Goal: Task Accomplishment & Management: Manage account settings

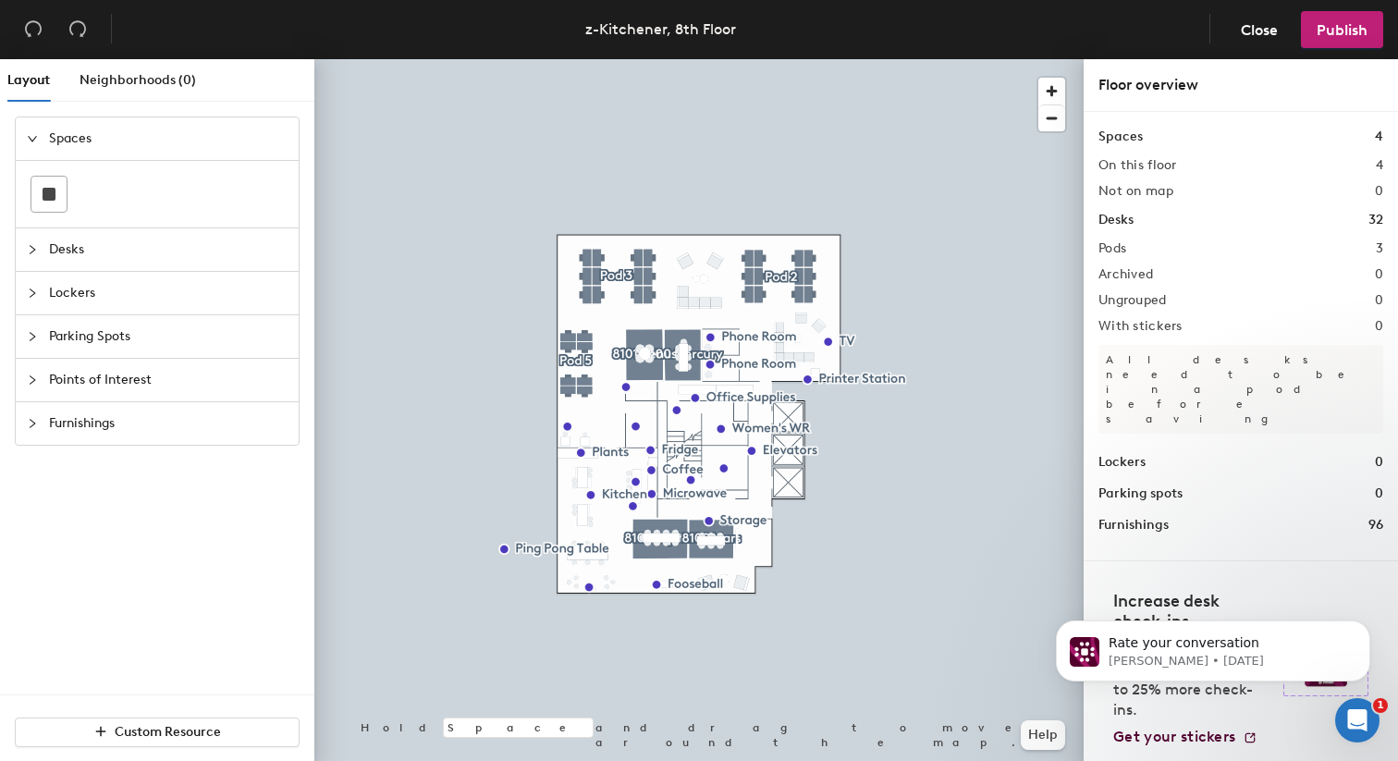
click at [789, 59] on div at bounding box center [698, 59] width 769 height 0
click at [807, 59] on div at bounding box center [698, 59] width 769 height 0
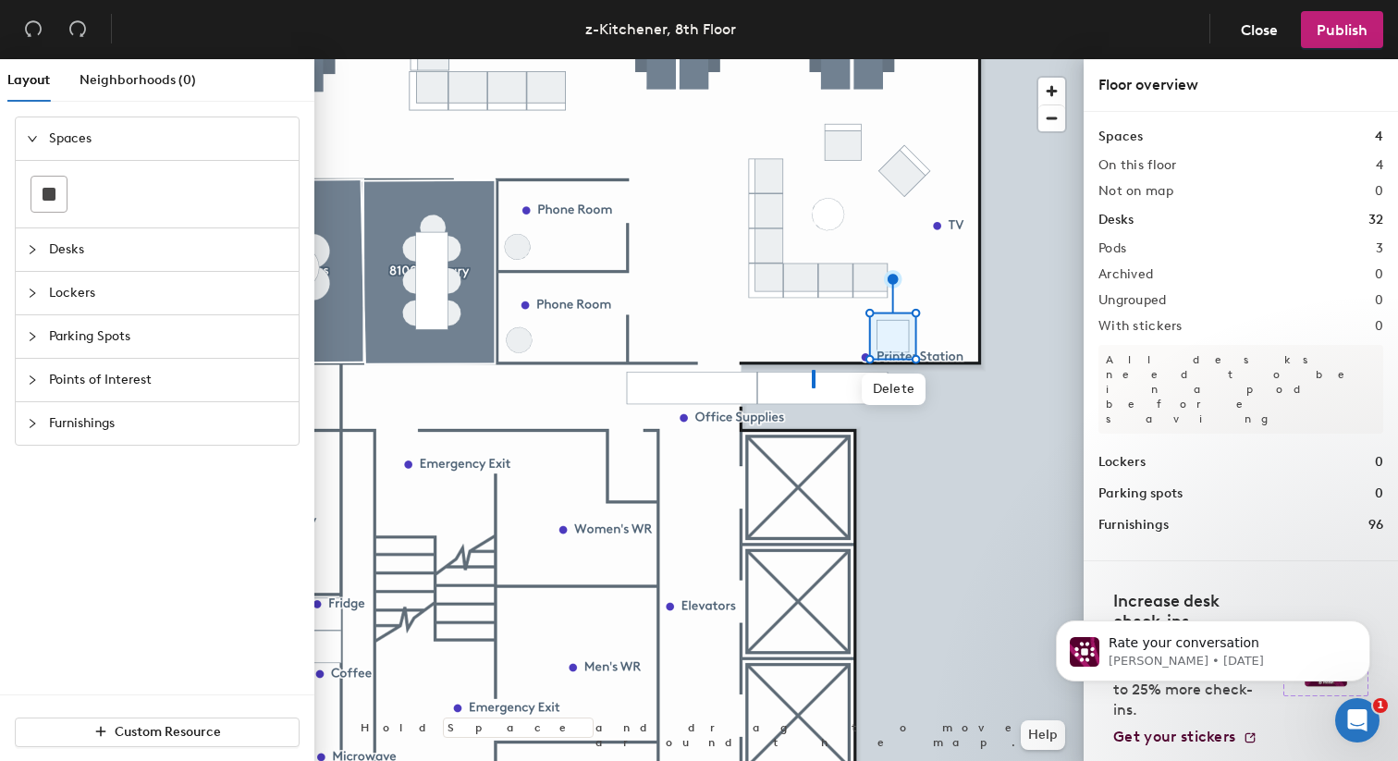
click at [813, 59] on div at bounding box center [698, 59] width 769 height 0
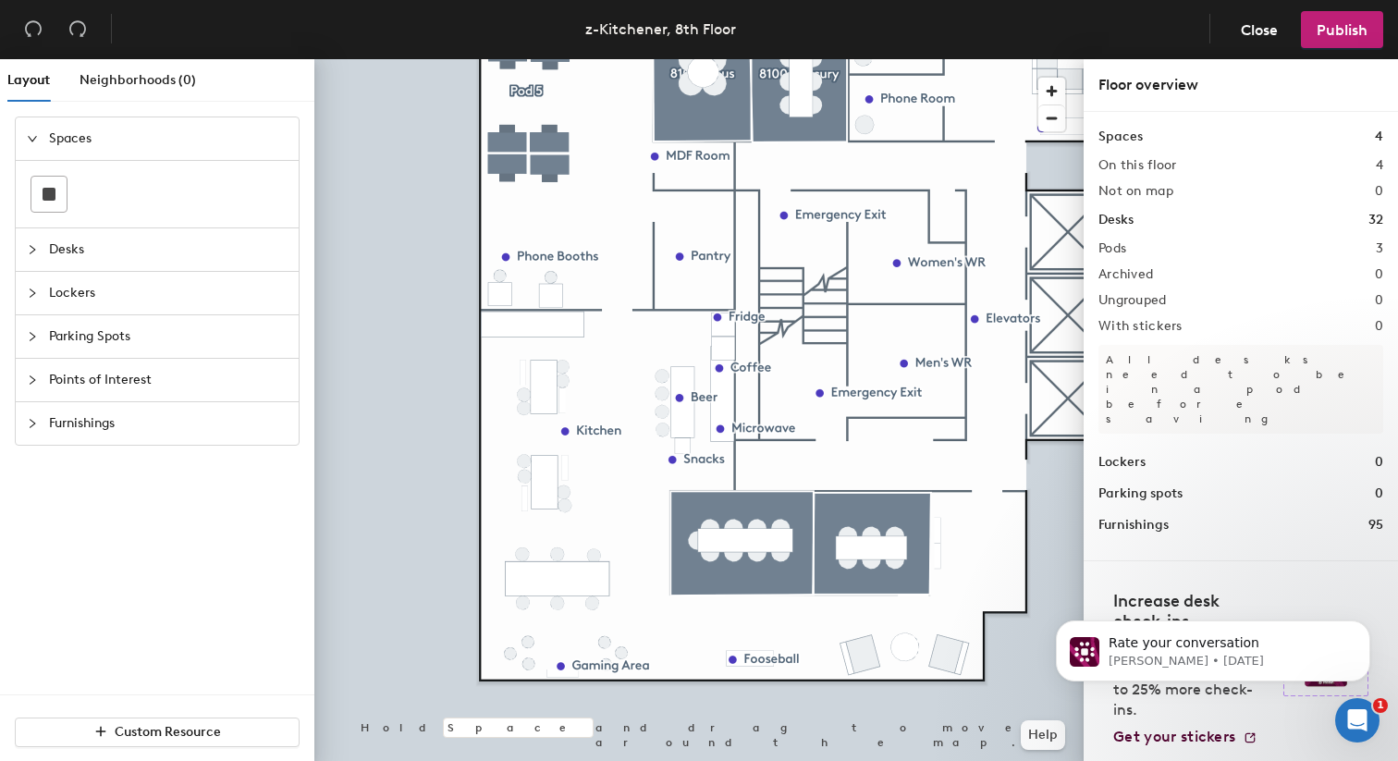
click at [747, 59] on div at bounding box center [698, 59] width 769 height 0
click at [713, 59] on div at bounding box center [698, 59] width 769 height 0
click at [769, 59] on div at bounding box center [698, 59] width 769 height 0
click at [753, 59] on div at bounding box center [698, 59] width 769 height 0
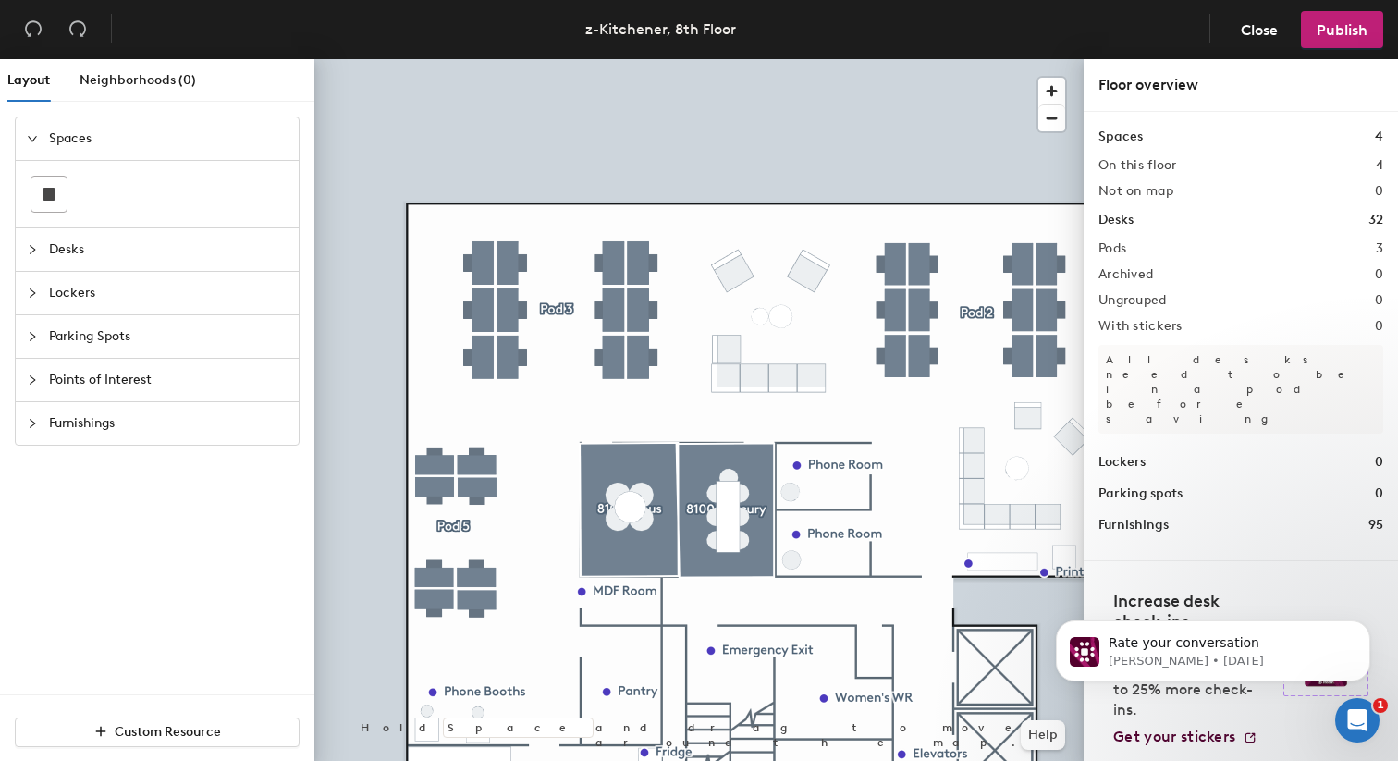
click at [451, 59] on div at bounding box center [698, 59] width 769 height 0
click at [1335, 36] on span "Publish" at bounding box center [1341, 30] width 51 height 18
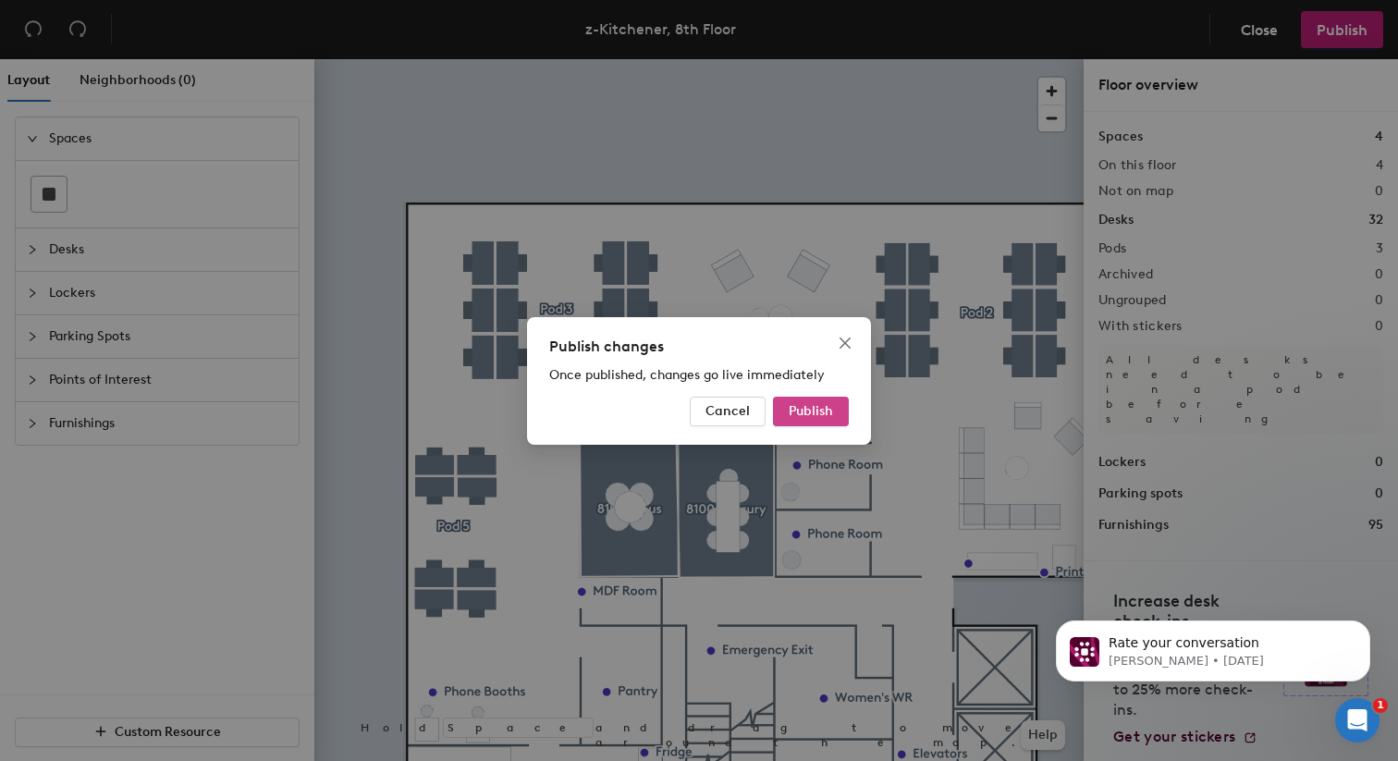
click at [815, 398] on button "Publish" at bounding box center [811, 412] width 76 height 30
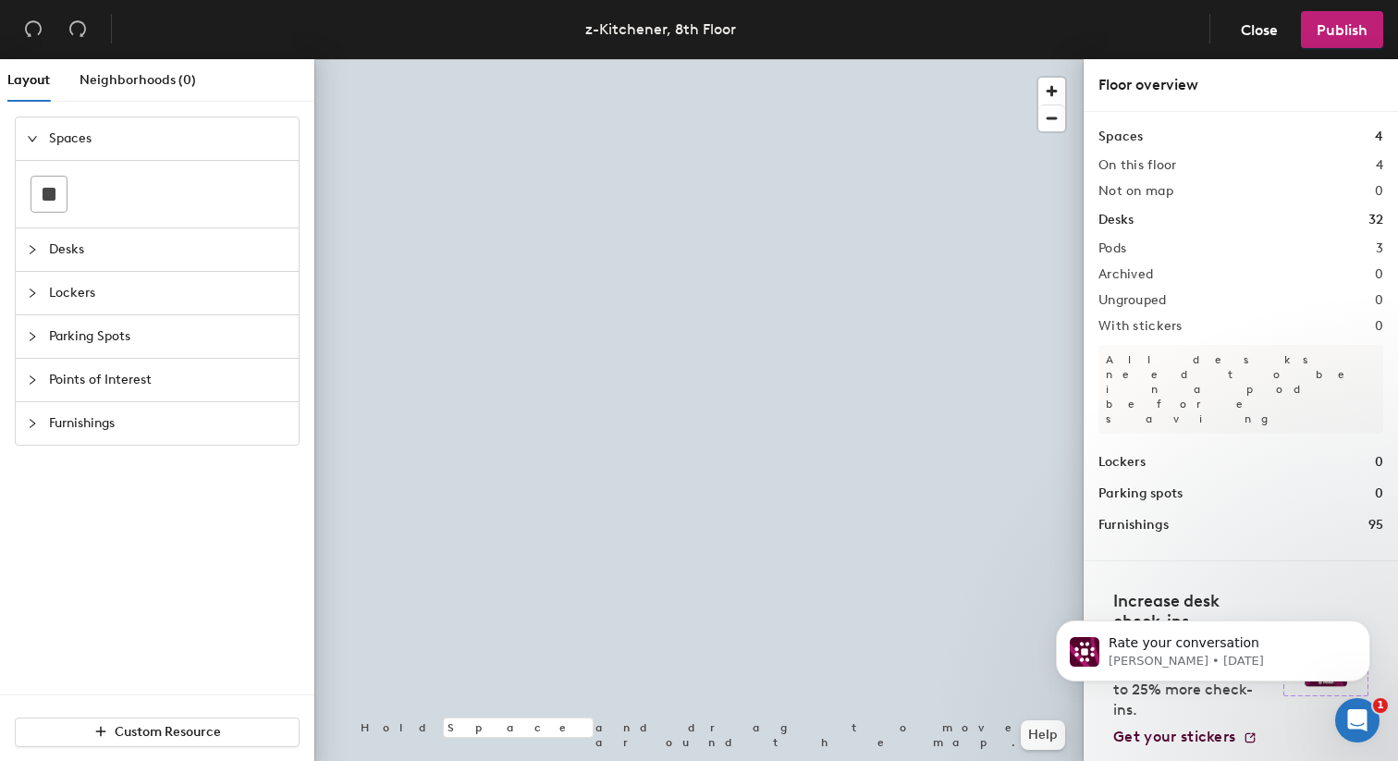
click at [592, 59] on div at bounding box center [698, 59] width 769 height 0
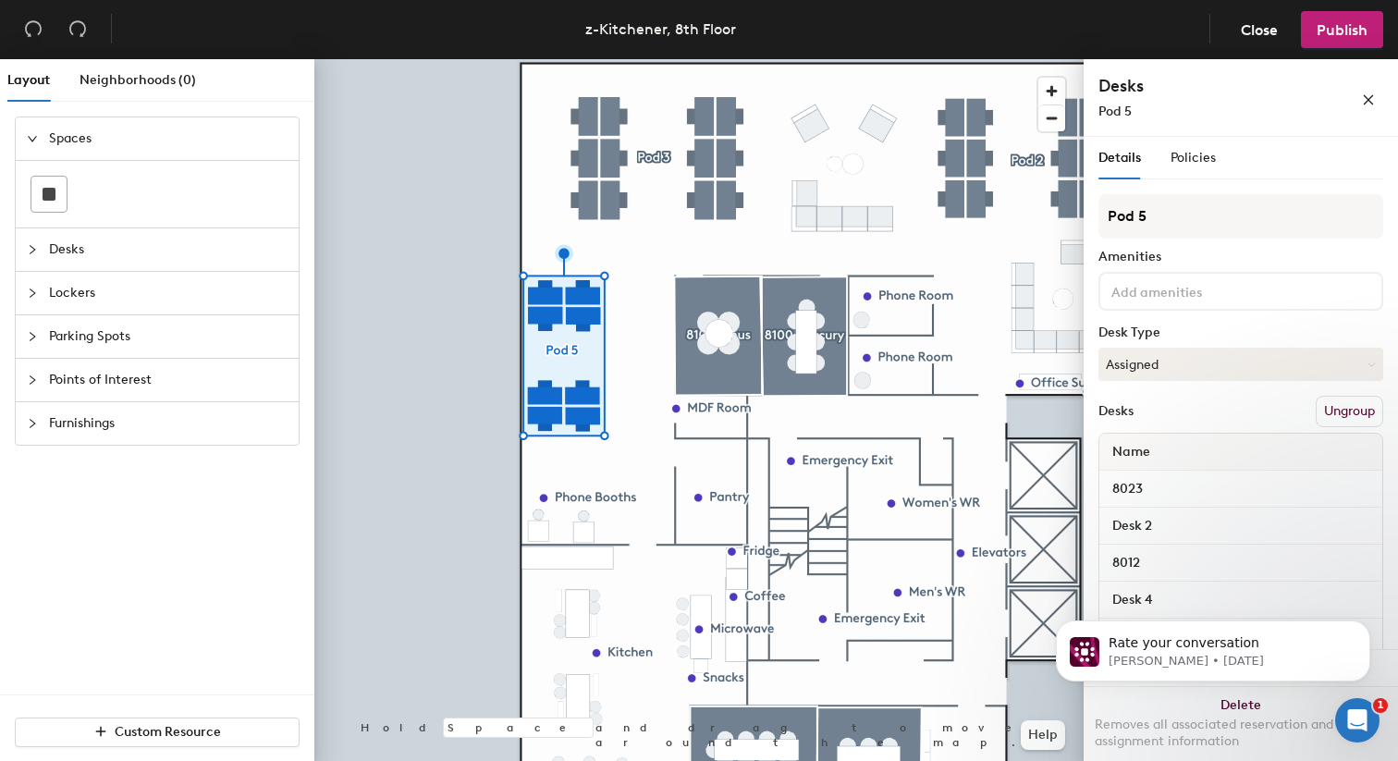
click at [1332, 404] on button "Ungroup" at bounding box center [1349, 411] width 67 height 31
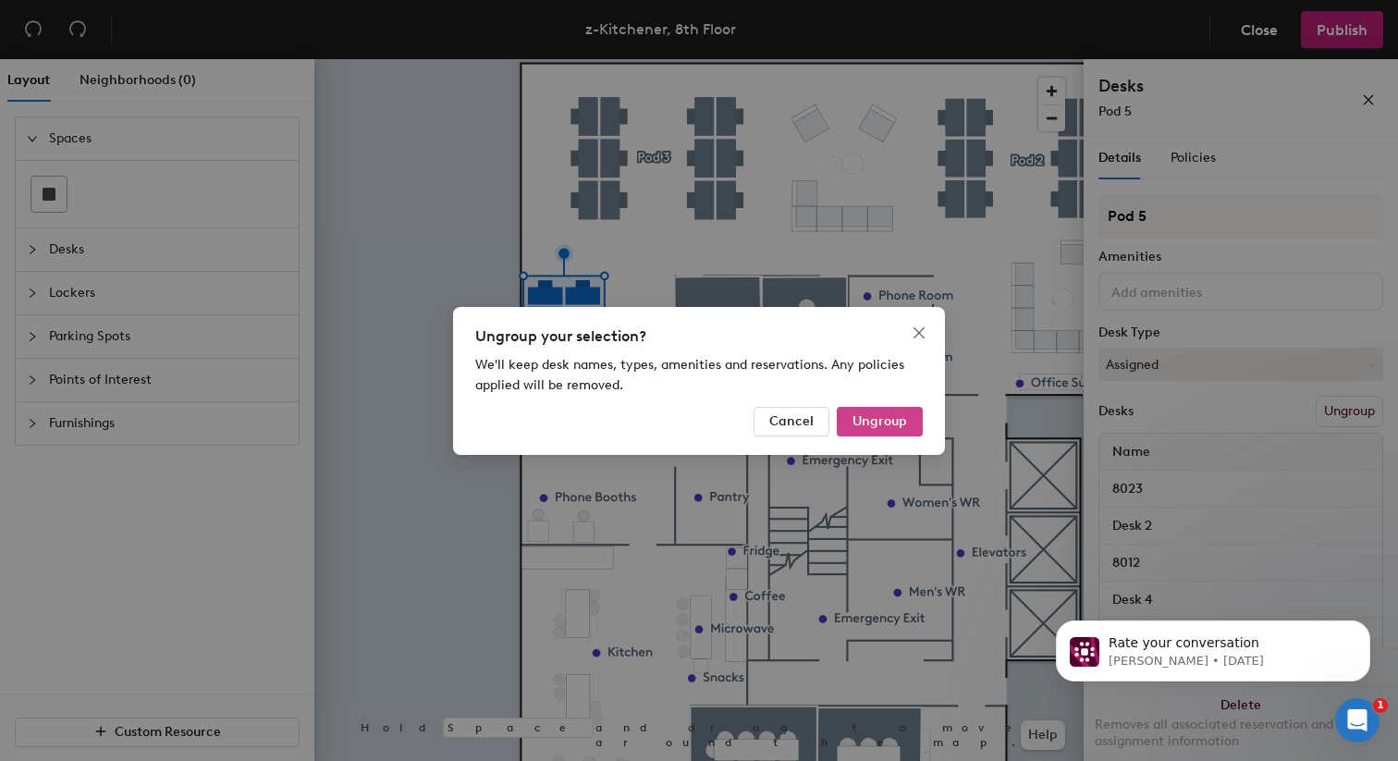
click at [906, 424] on span "Ungroup" at bounding box center [879, 421] width 55 height 16
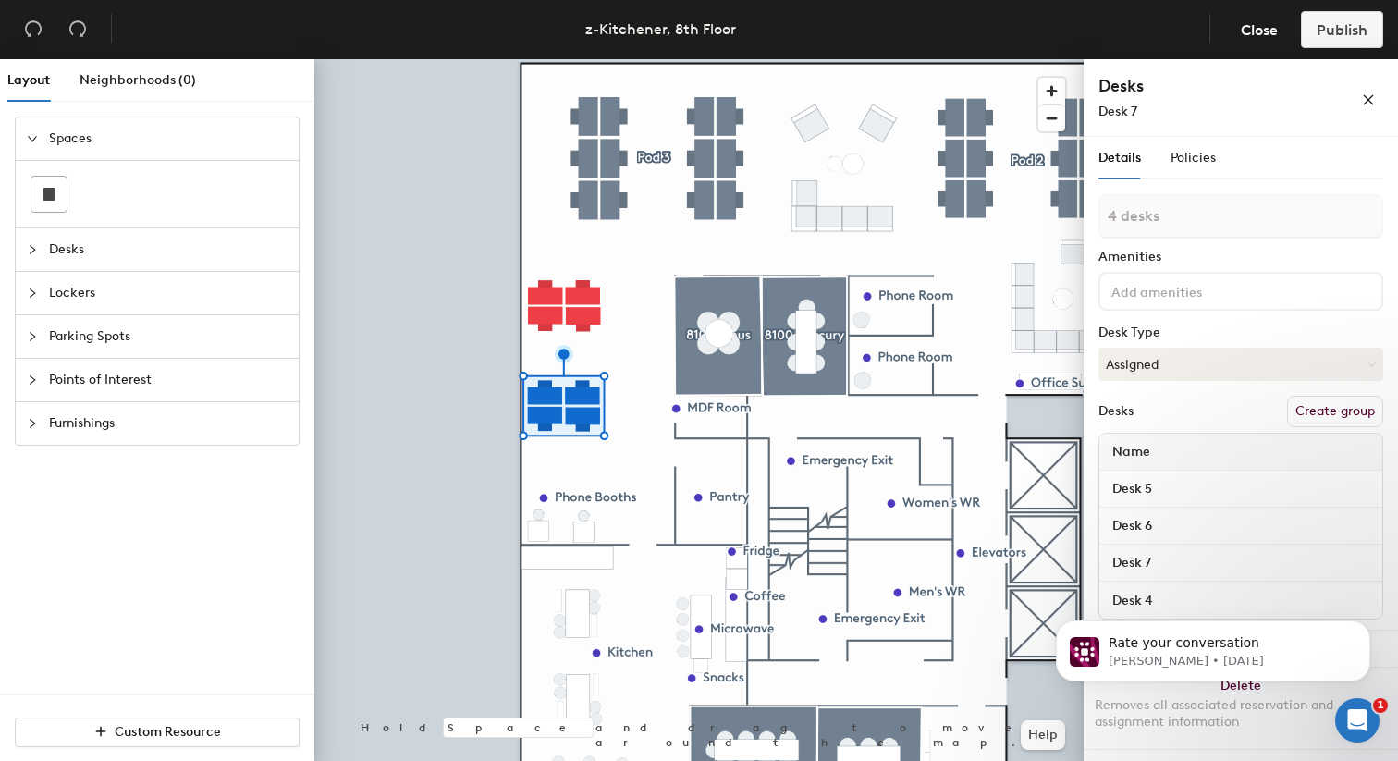
click at [1328, 413] on button "Create group" at bounding box center [1335, 411] width 96 height 31
click at [1193, 214] on input "Pod 3" at bounding box center [1240, 216] width 285 height 44
type input "People"
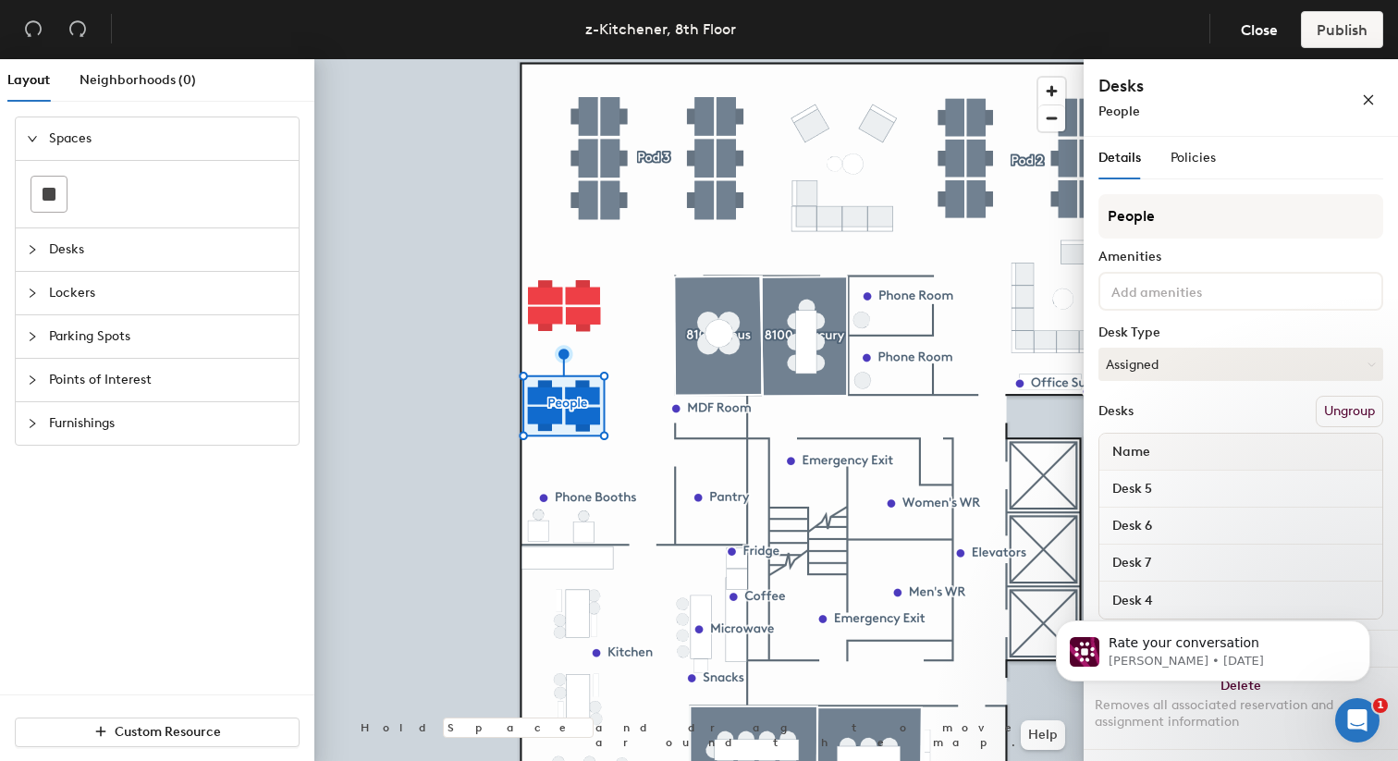
click at [1340, 415] on button "Ungroup" at bounding box center [1349, 411] width 67 height 31
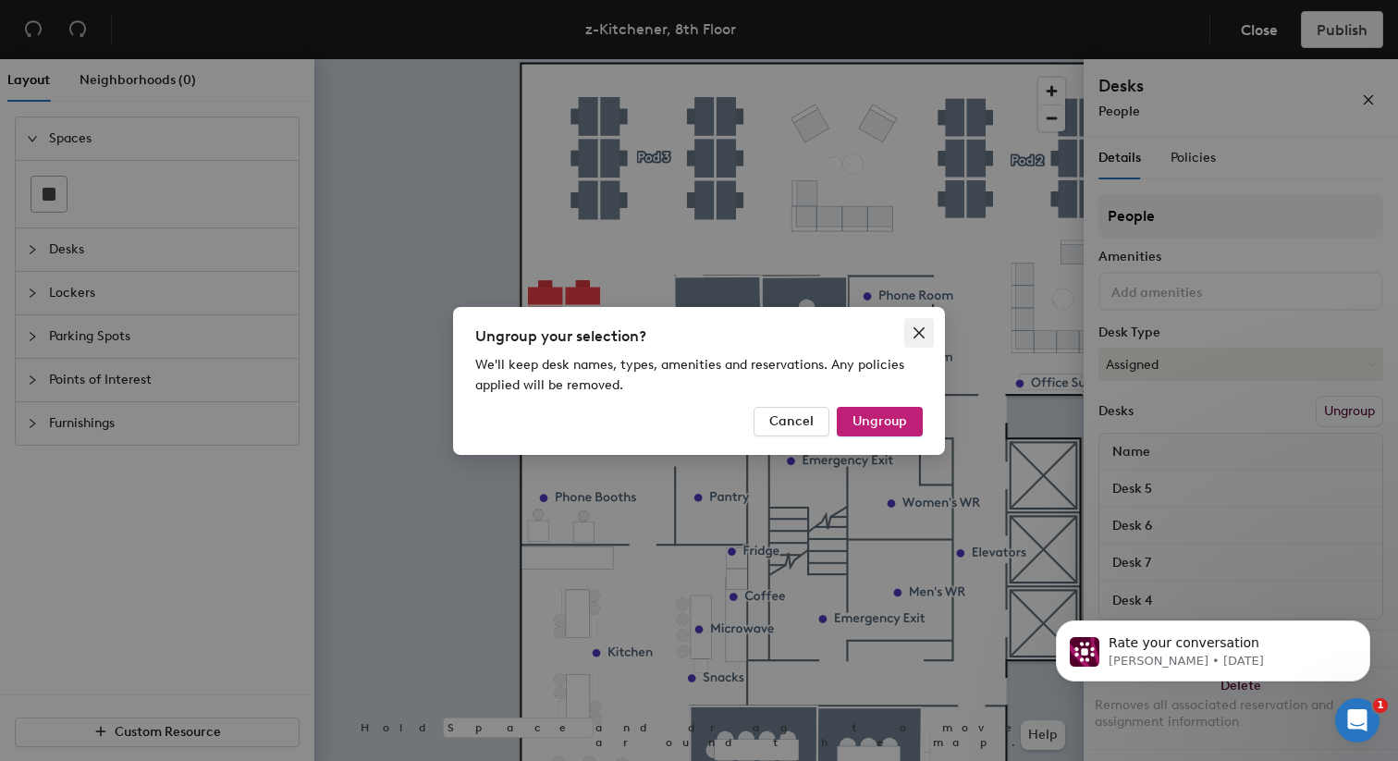
click at [923, 337] on icon "close" at bounding box center [919, 332] width 15 height 15
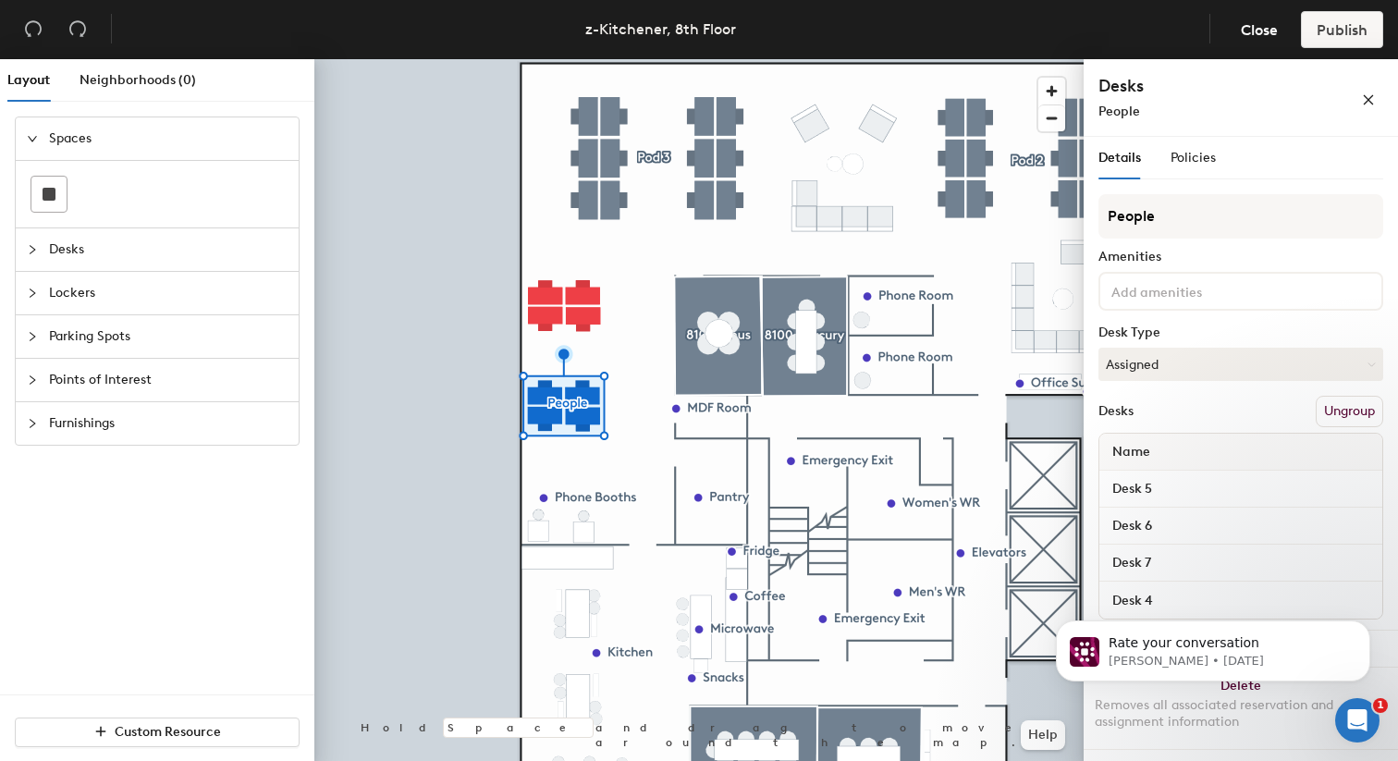
click at [621, 59] on div at bounding box center [698, 59] width 769 height 0
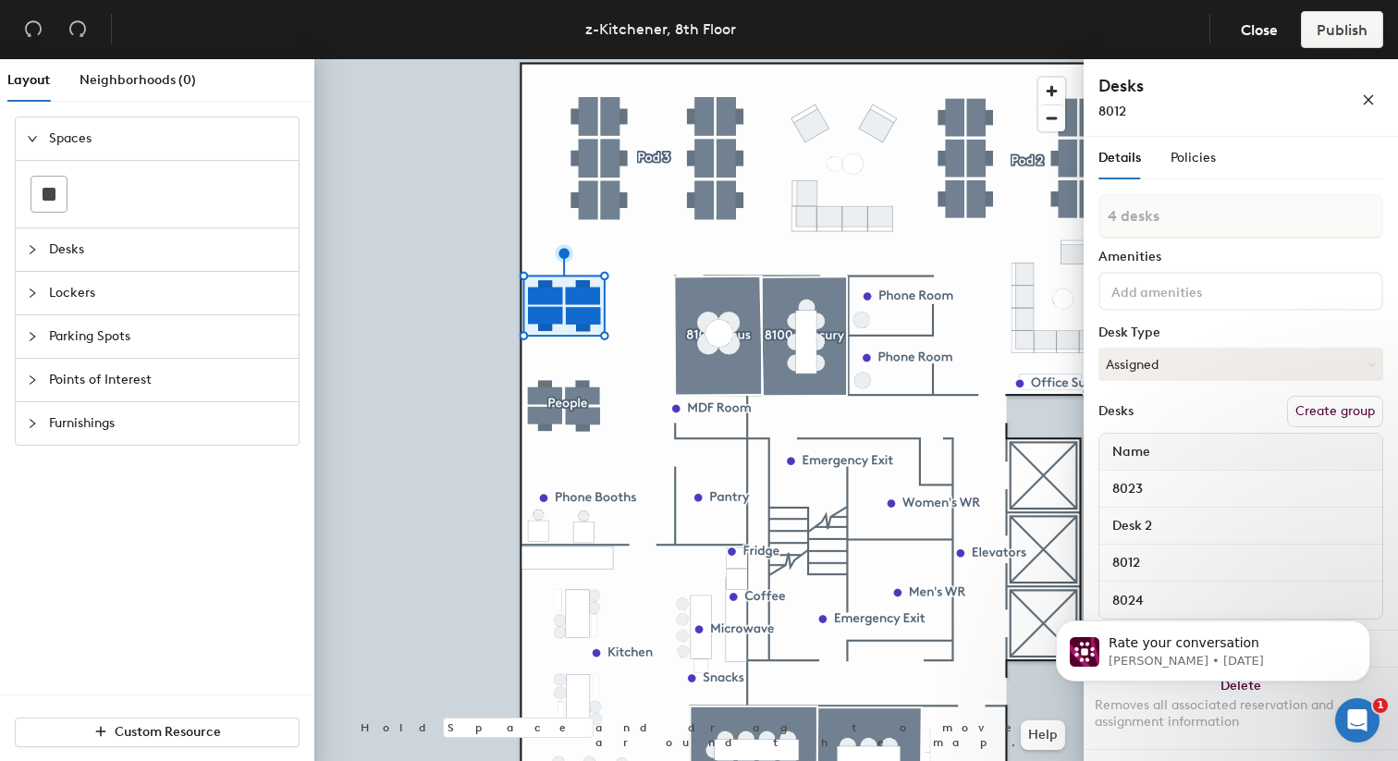
click at [1337, 403] on button "Create group" at bounding box center [1335, 411] width 96 height 31
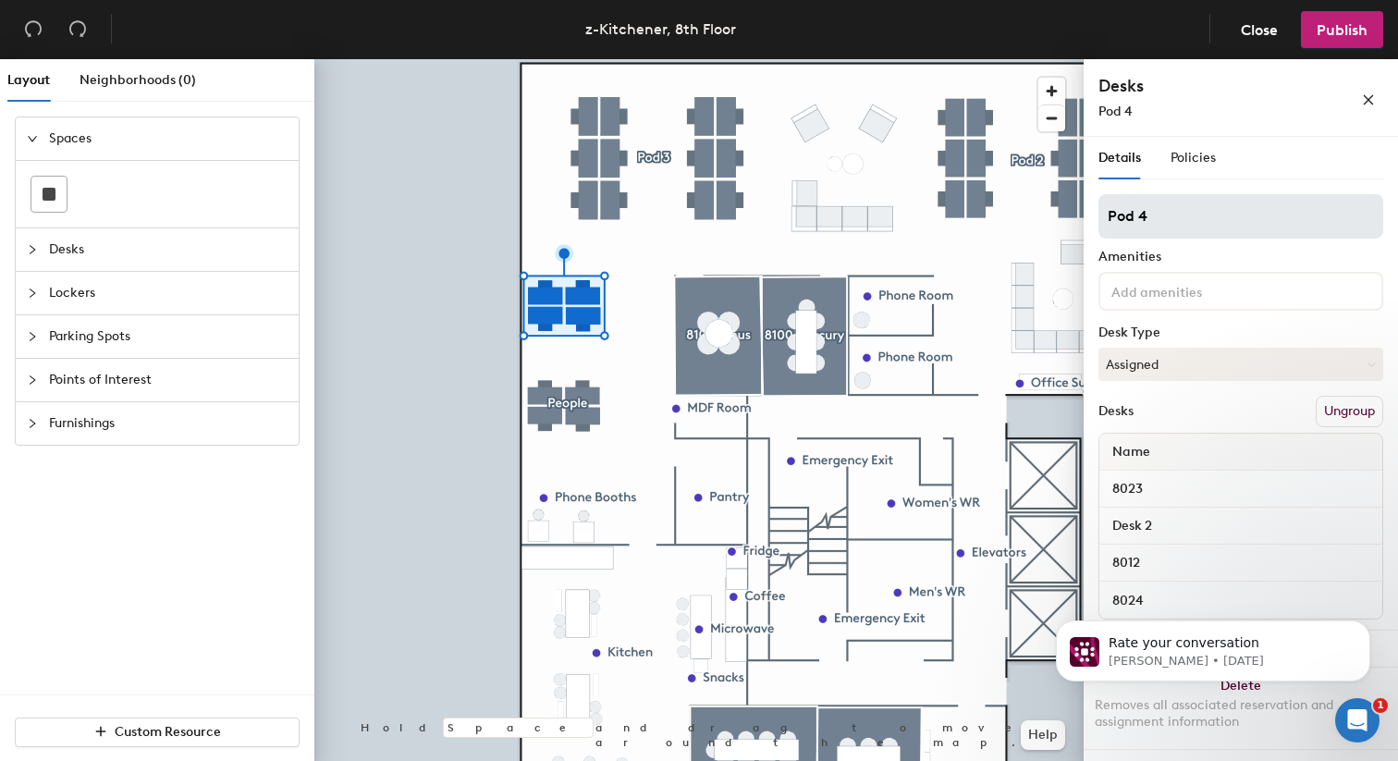
click at [1199, 222] on input "Pod 4" at bounding box center [1240, 216] width 285 height 44
type input "F&A"
click at [712, 59] on div at bounding box center [698, 59] width 769 height 0
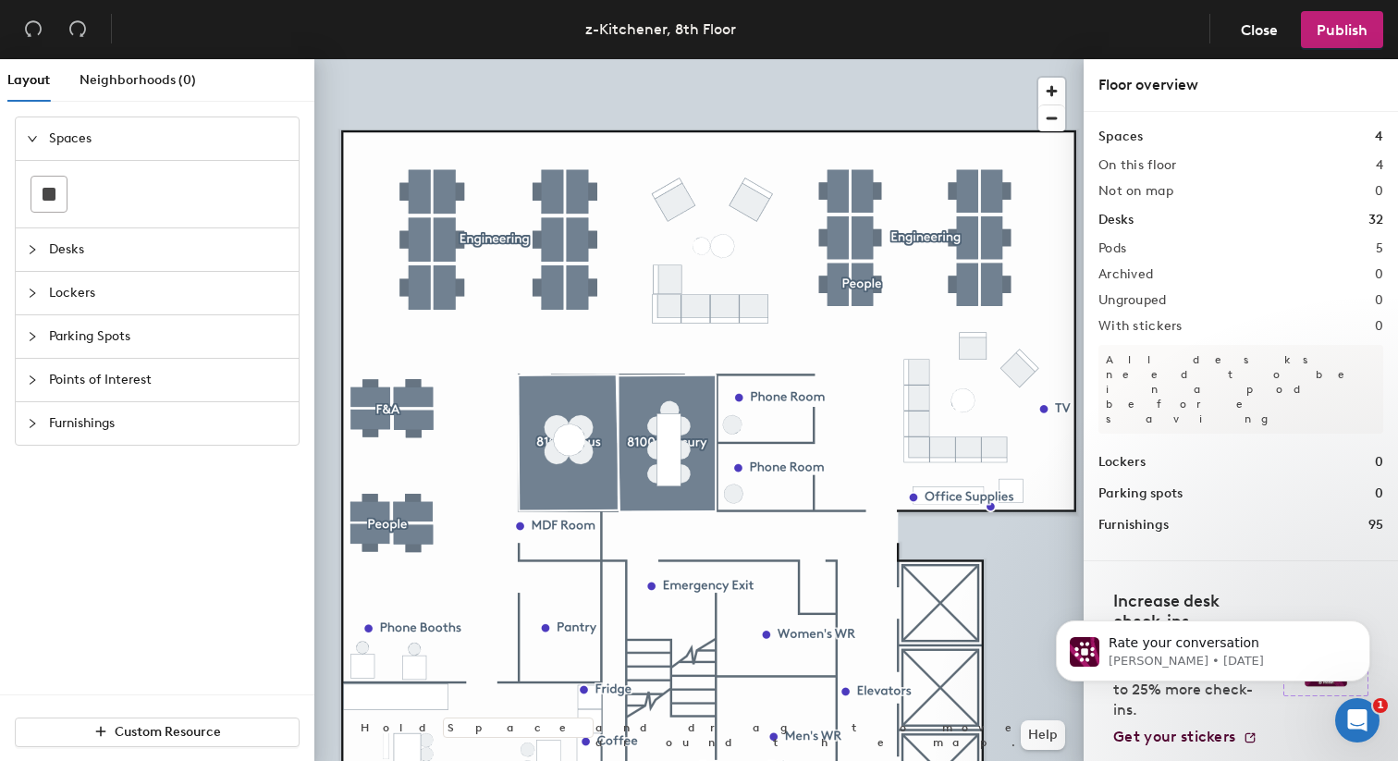
click at [996, 59] on div at bounding box center [698, 59] width 769 height 0
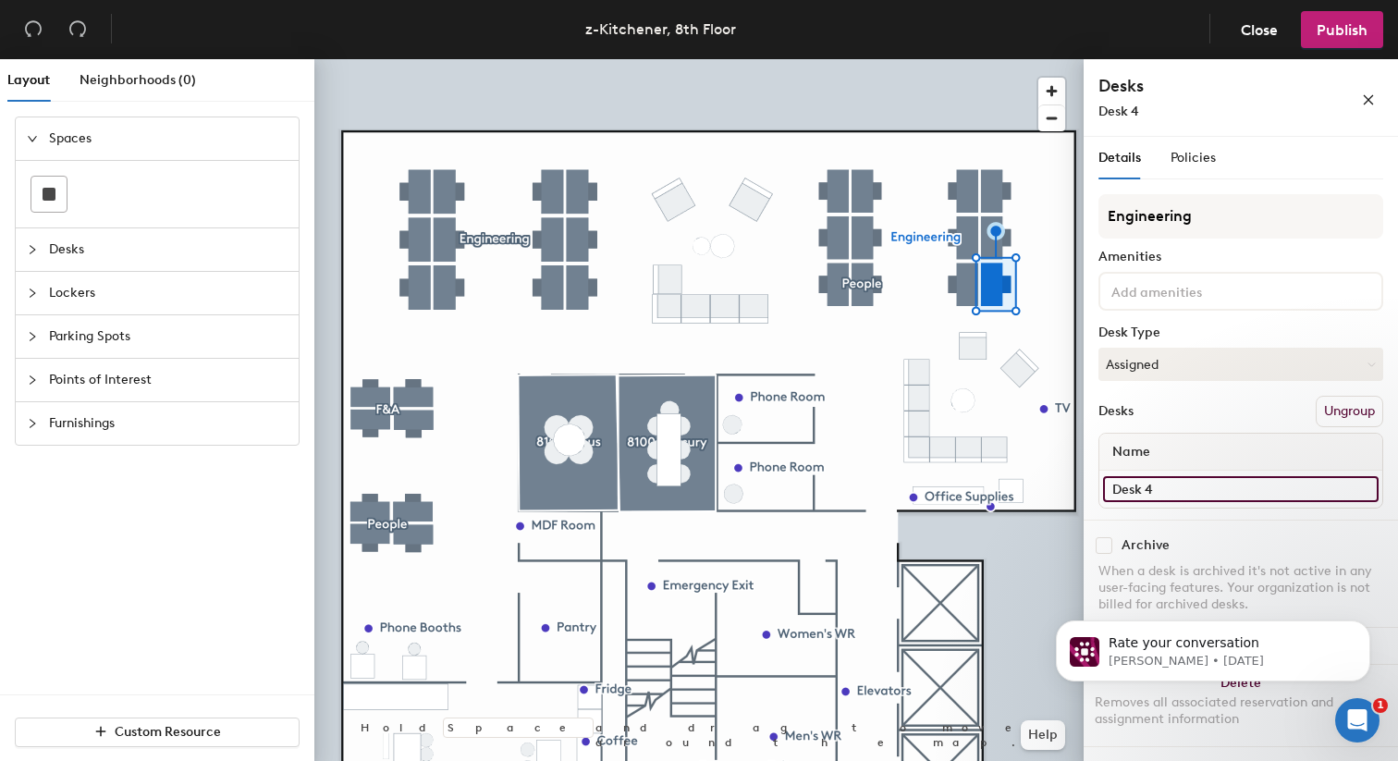
click at [1169, 491] on input "Desk 4" at bounding box center [1240, 489] width 275 height 26
type input "8001"
click at [1020, 59] on div at bounding box center [698, 59] width 769 height 0
click at [1169, 495] on input "Desk 3" at bounding box center [1240, 489] width 275 height 26
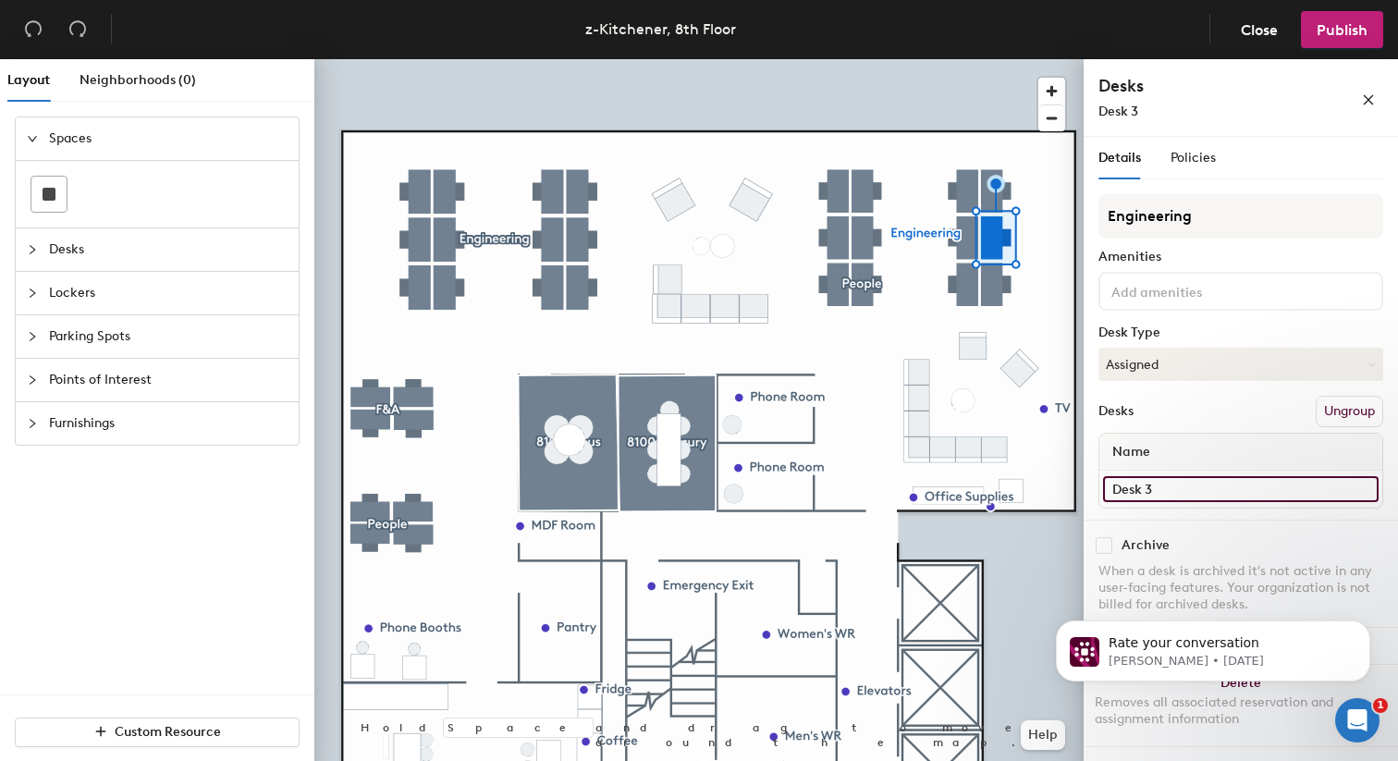
click at [1169, 495] on input "Desk 3" at bounding box center [1240, 489] width 275 height 26
type input "8002"
click at [1039, 59] on div at bounding box center [698, 59] width 769 height 0
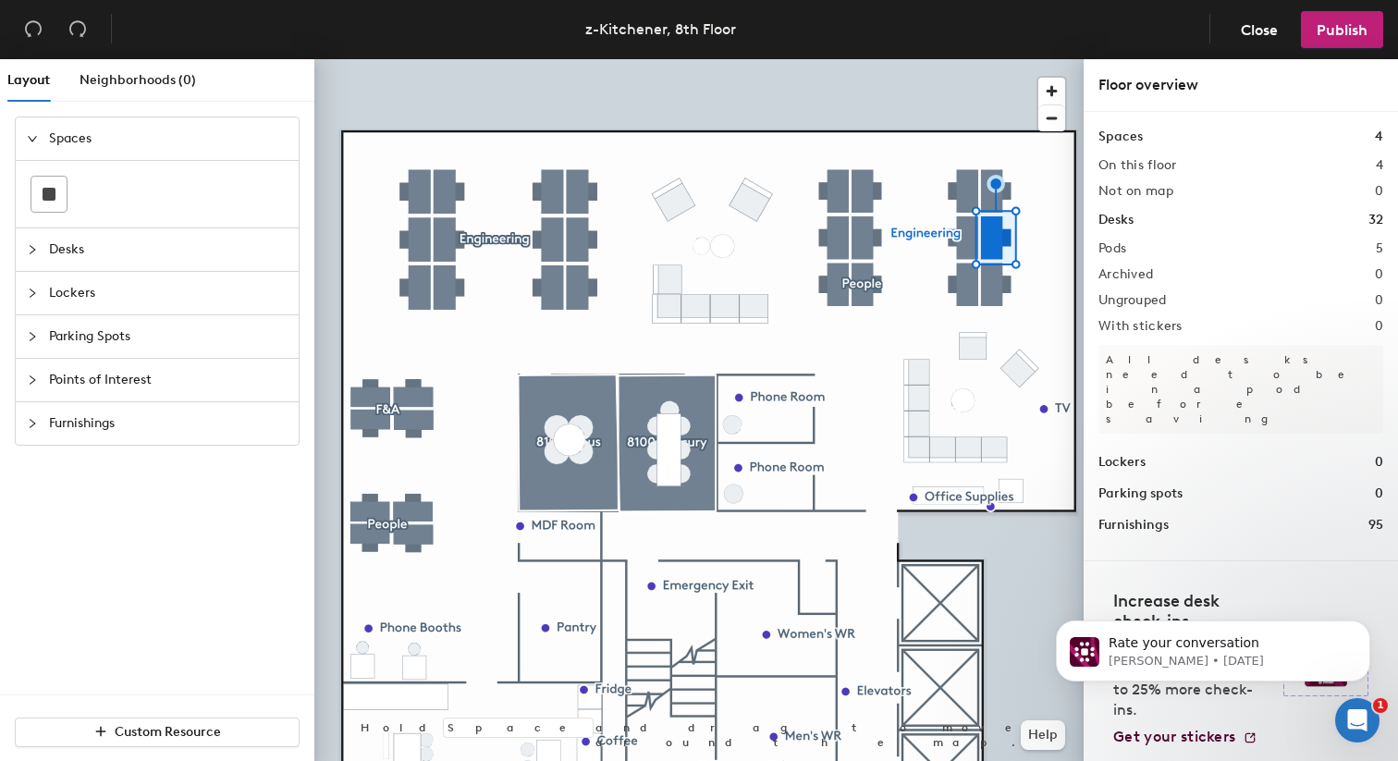
click at [1002, 59] on div at bounding box center [698, 59] width 769 height 0
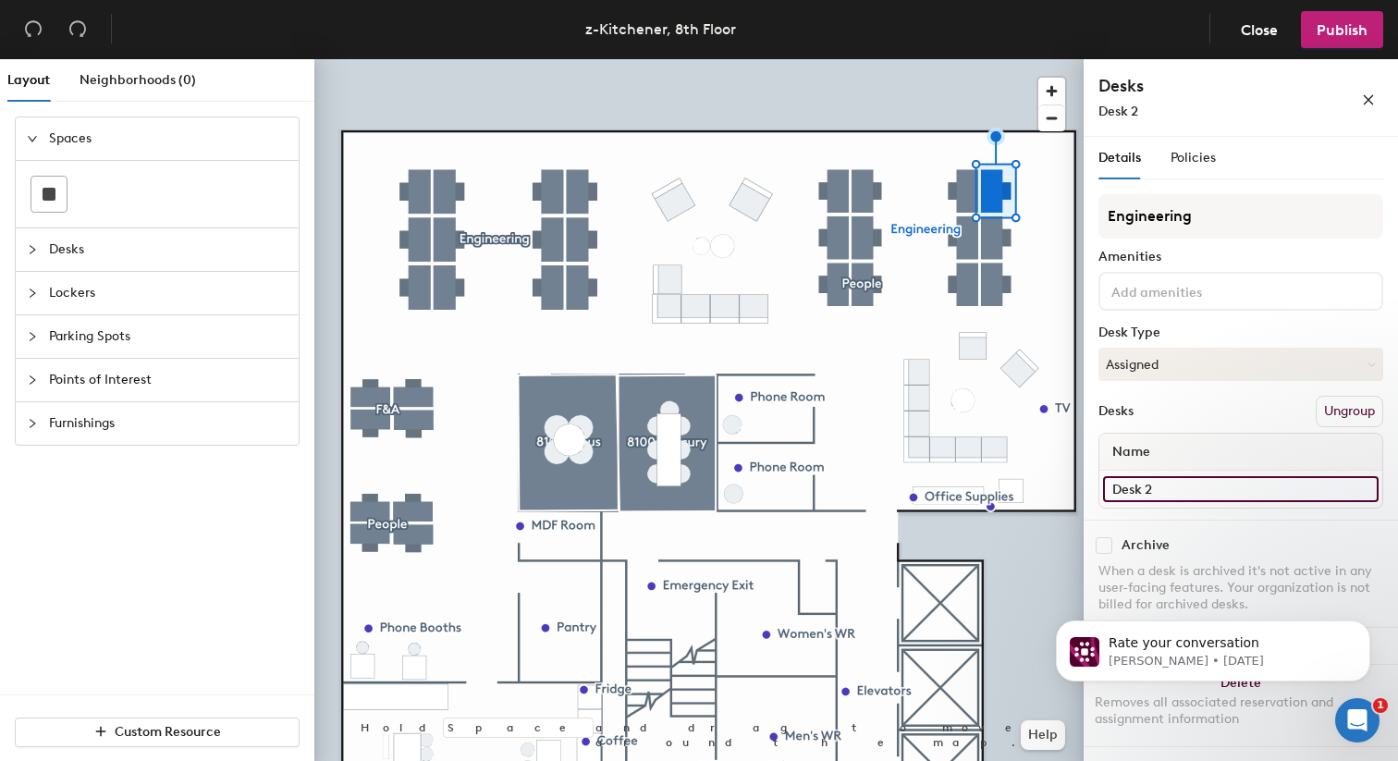
click at [1172, 480] on input "Desk 2" at bounding box center [1240, 489] width 275 height 26
type input "8003"
click at [1160, 490] on input "Desk 1" at bounding box center [1240, 489] width 275 height 26
type input "8004"
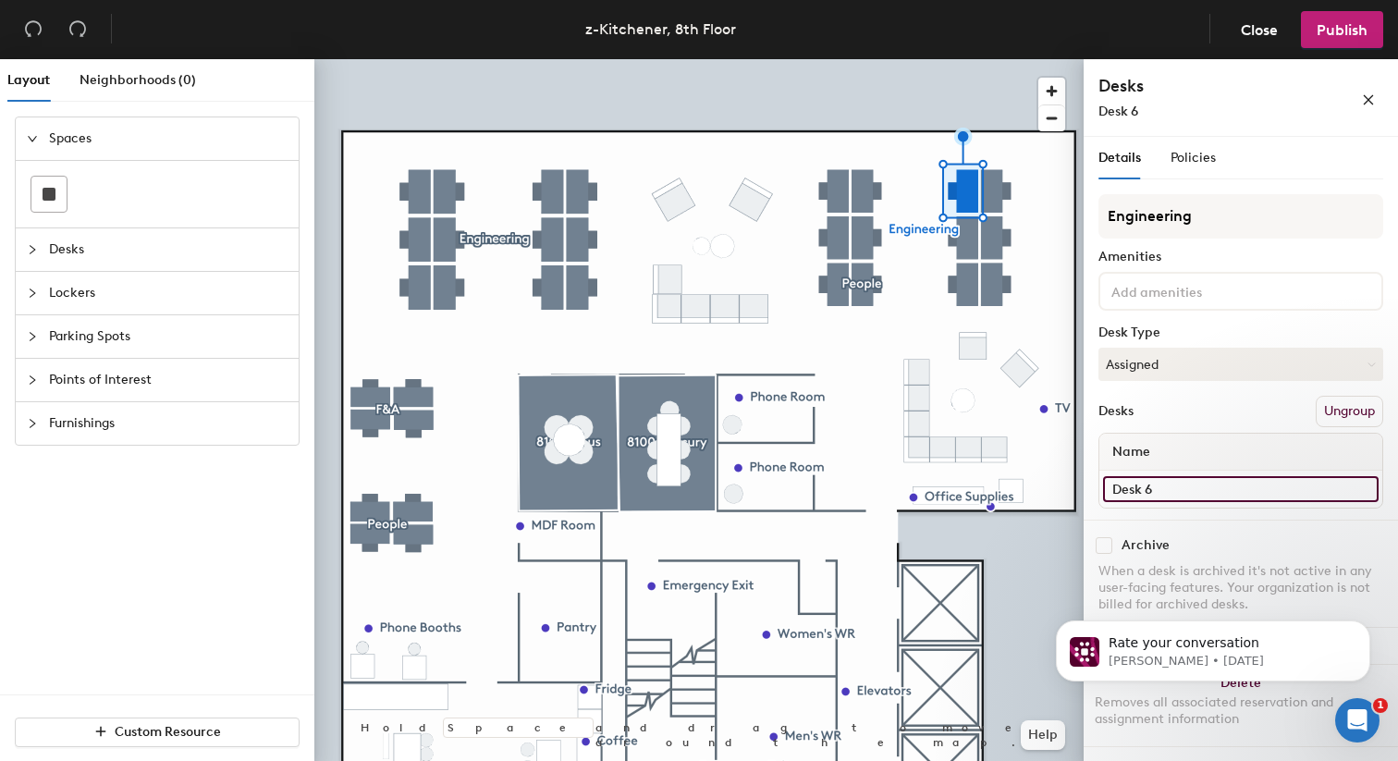
click at [1154, 483] on input "Desk 6" at bounding box center [1240, 489] width 275 height 26
type input "8005"
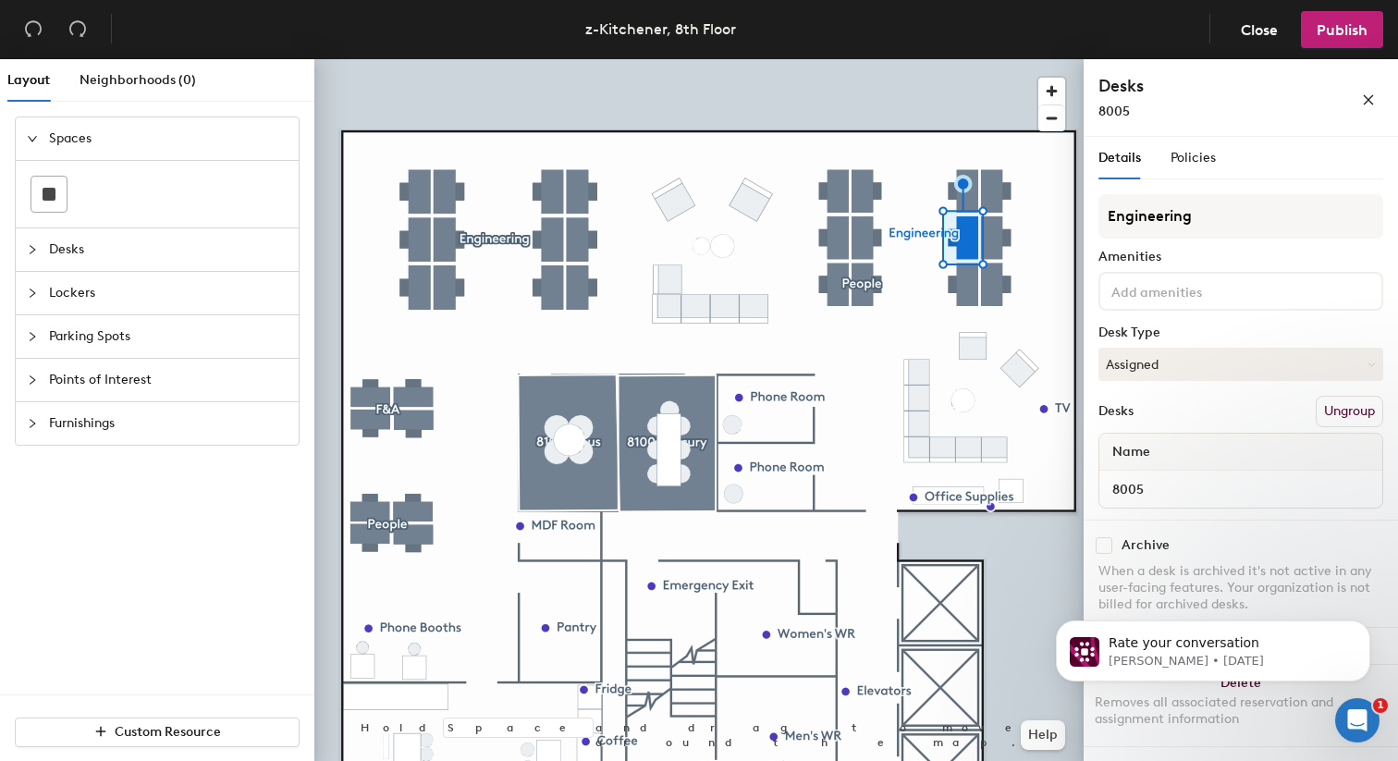
click at [968, 59] on div at bounding box center [698, 59] width 769 height 0
click at [1145, 478] on input "Desk 5" at bounding box center [1240, 489] width 275 height 26
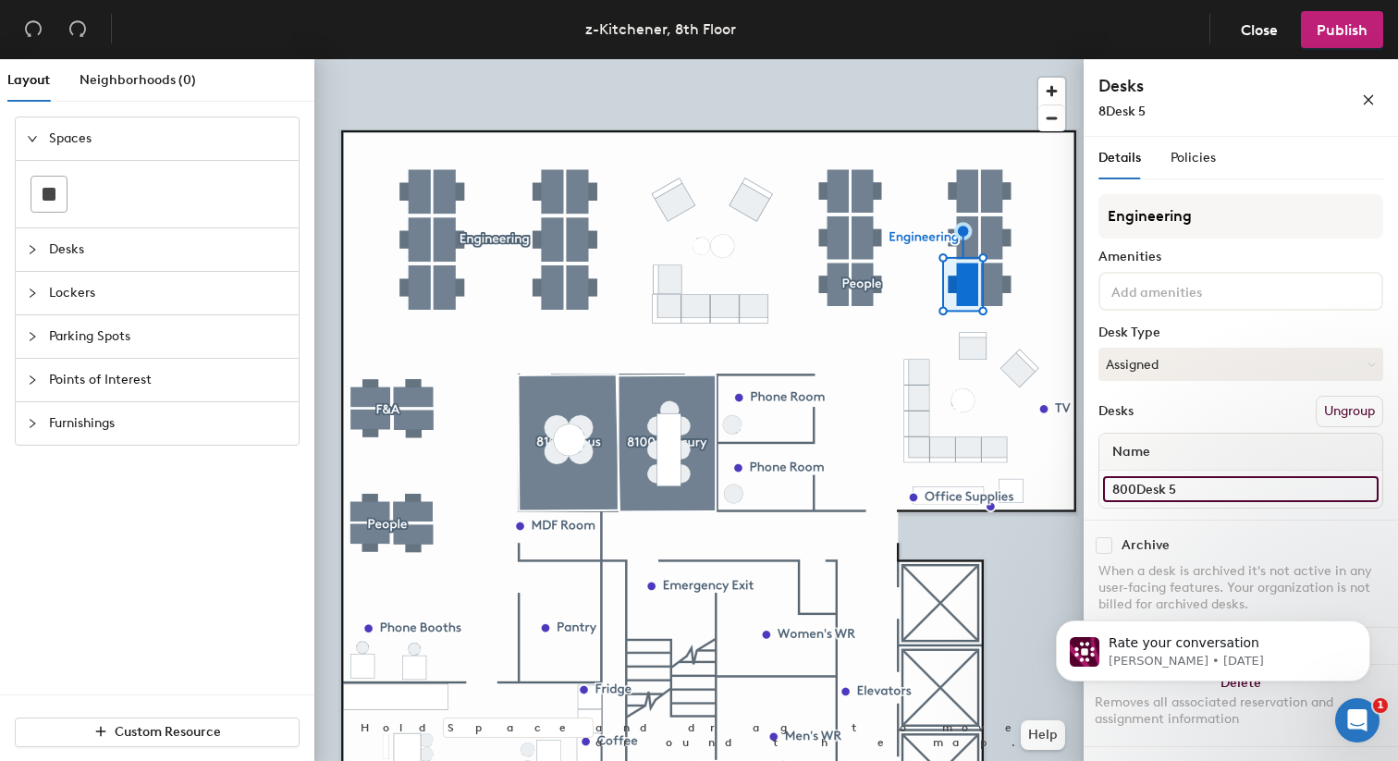
type input "8006Desk 5"
click at [1179, 489] on input "8006Desk 5" at bounding box center [1240, 489] width 275 height 26
type input "8006"
click at [858, 59] on div at bounding box center [698, 59] width 769 height 0
click at [1140, 482] on input "Desk 9" at bounding box center [1240, 489] width 275 height 26
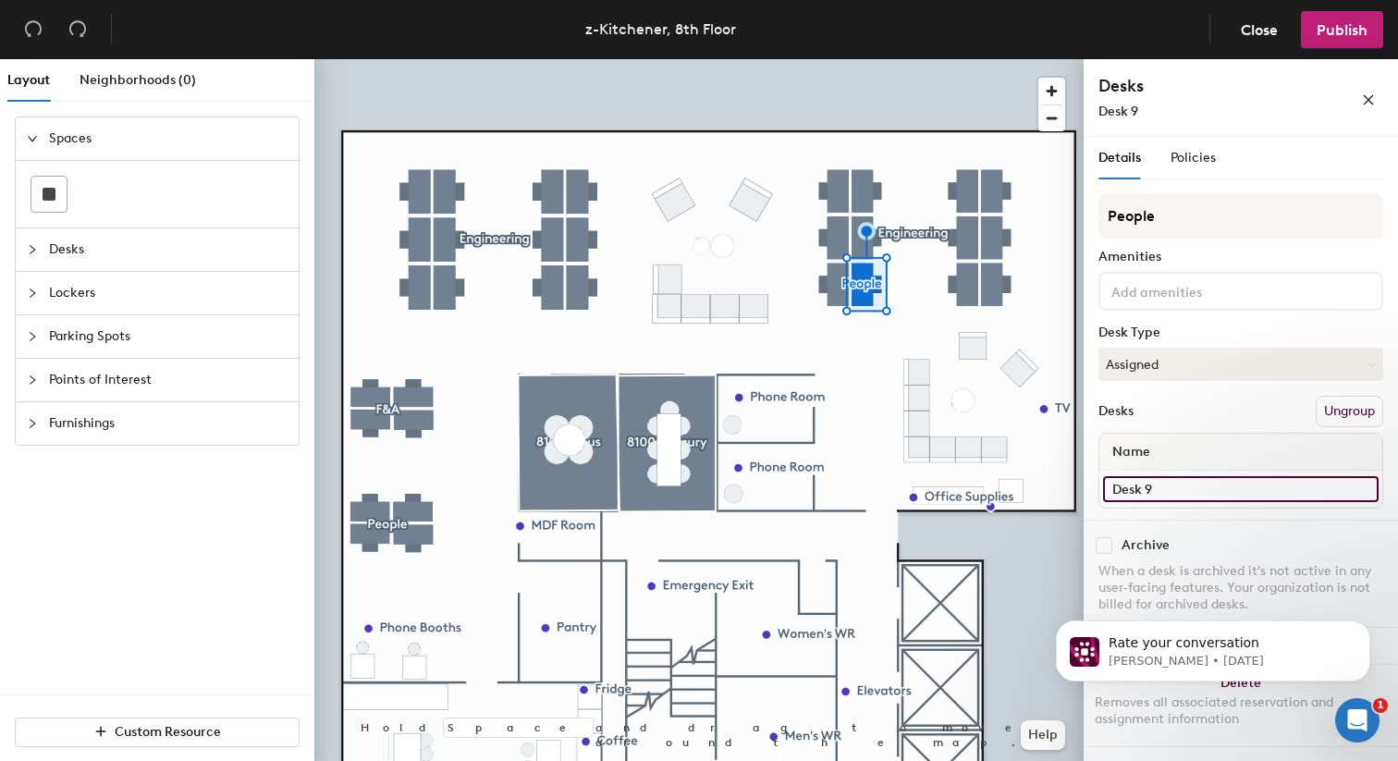
click at [1140, 482] on input "Desk 9" at bounding box center [1240, 489] width 275 height 26
type input "8007"
click at [1130, 487] on input "Desk 8" at bounding box center [1240, 489] width 275 height 26
type input "8008"
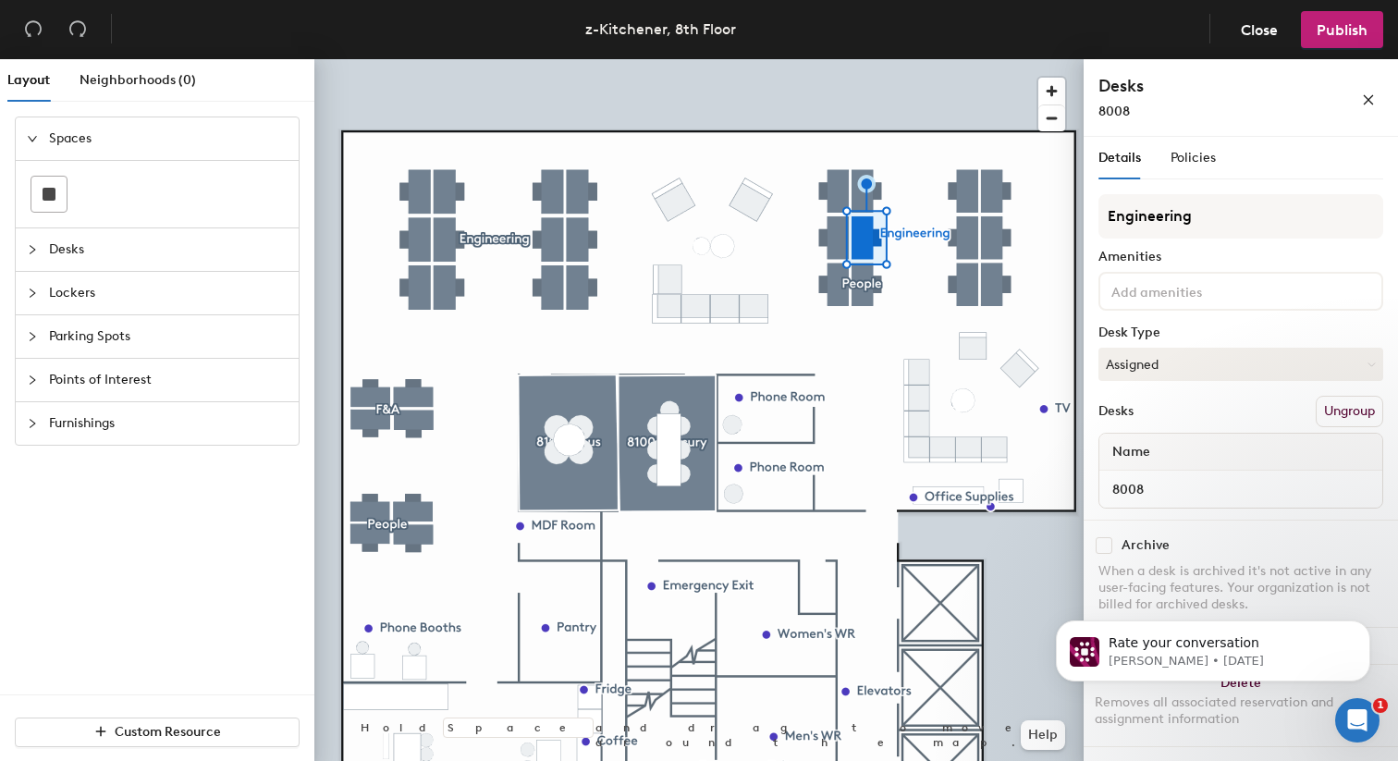
click at [897, 59] on div at bounding box center [698, 59] width 769 height 0
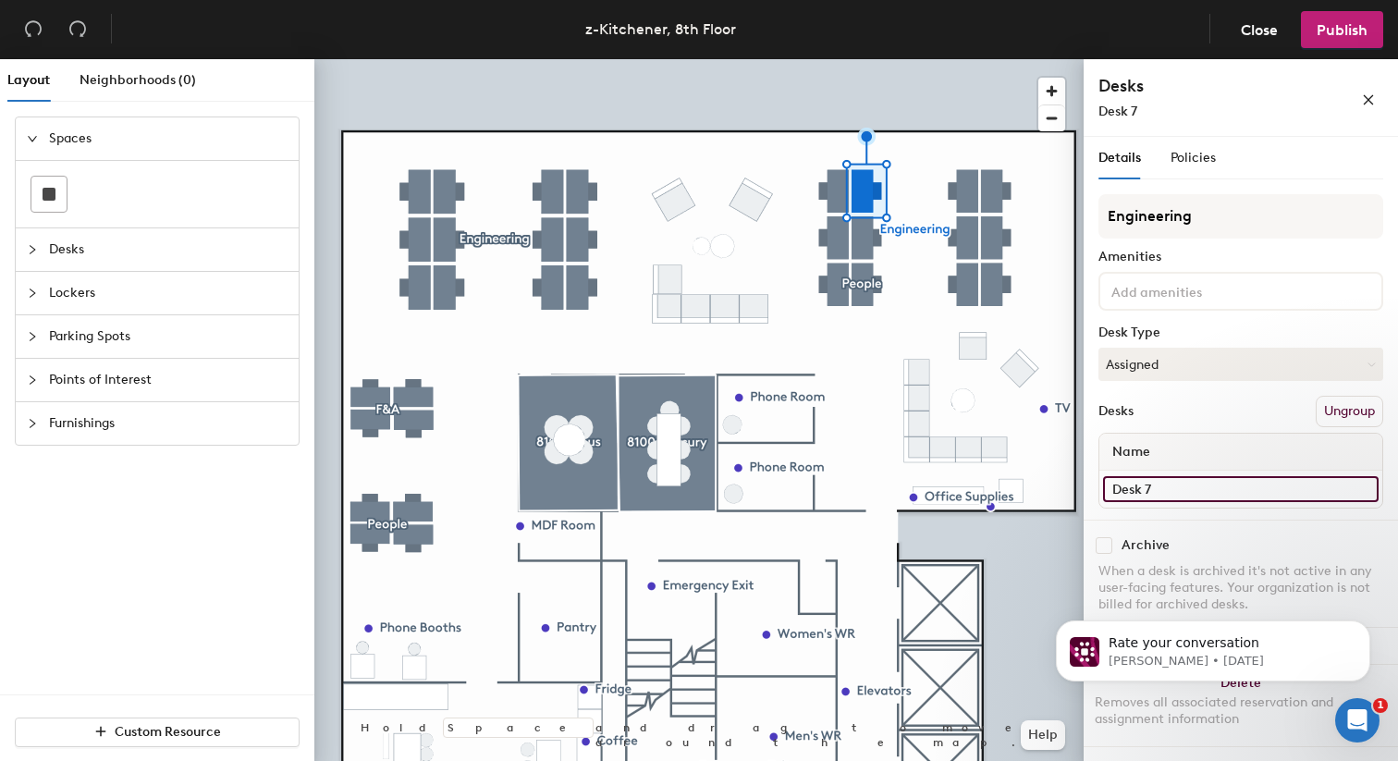
click at [1169, 482] on input "Desk 7" at bounding box center [1240, 489] width 275 height 26
type input "8009"
click at [839, 59] on div at bounding box center [698, 59] width 769 height 0
click at [1139, 488] on input "Desk 12" at bounding box center [1240, 489] width 275 height 26
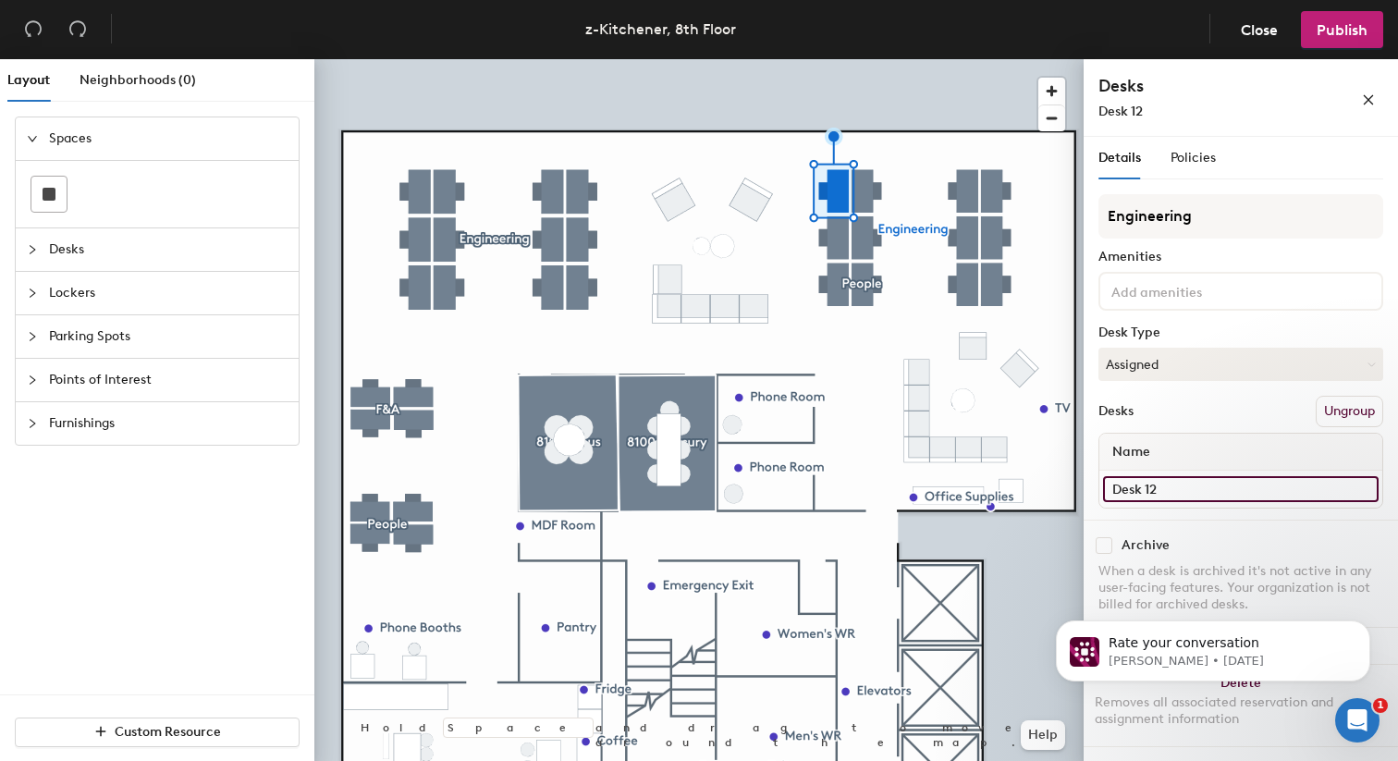
click at [1139, 488] on input "Desk 12" at bounding box center [1240, 489] width 275 height 26
type input "8010"
click at [1188, 495] on input "Desk 11" at bounding box center [1240, 489] width 275 height 26
type input "8011"
click at [1161, 479] on input "Desk 10" at bounding box center [1240, 489] width 275 height 26
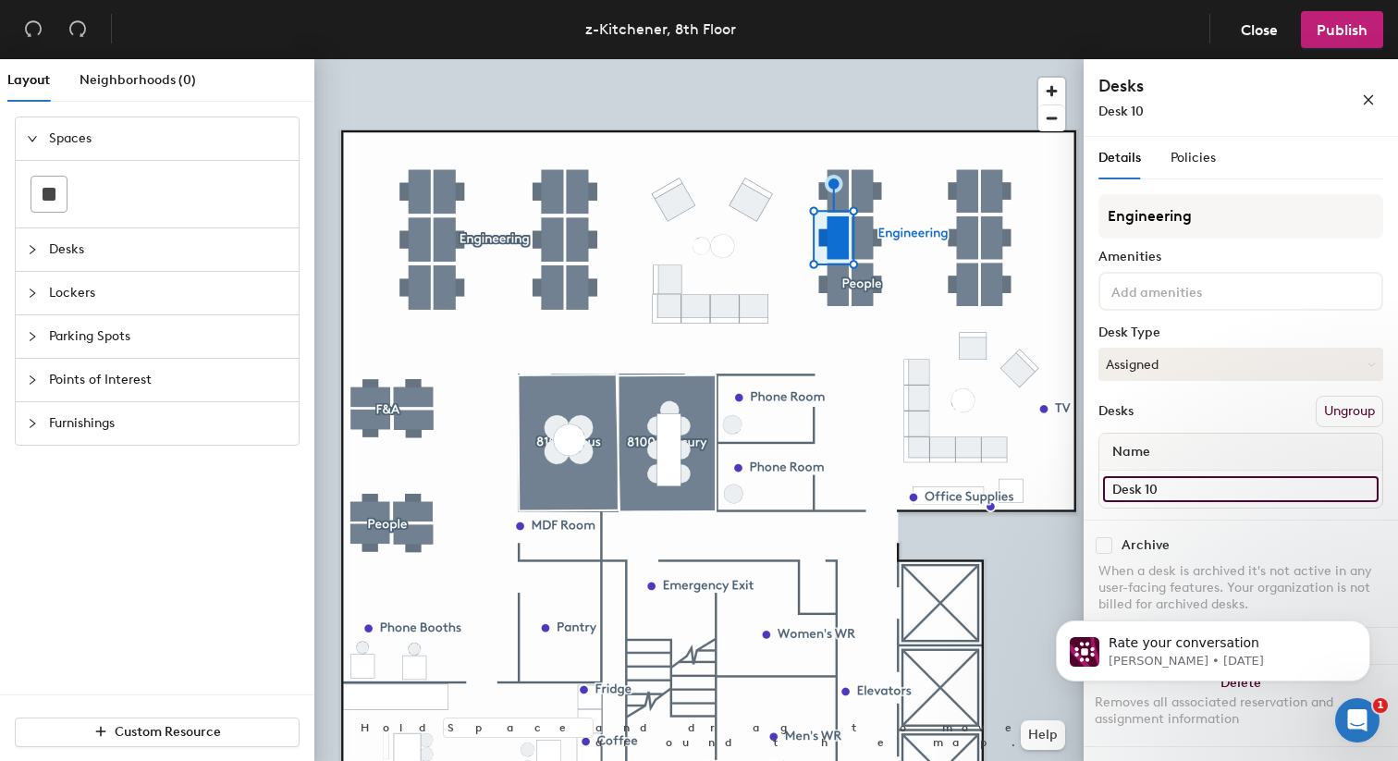
click at [1161, 479] on input "Desk 10" at bounding box center [1240, 489] width 275 height 26
type input "8012"
click at [1147, 483] on input "8031" at bounding box center [1240, 489] width 275 height 26
type input "8013"
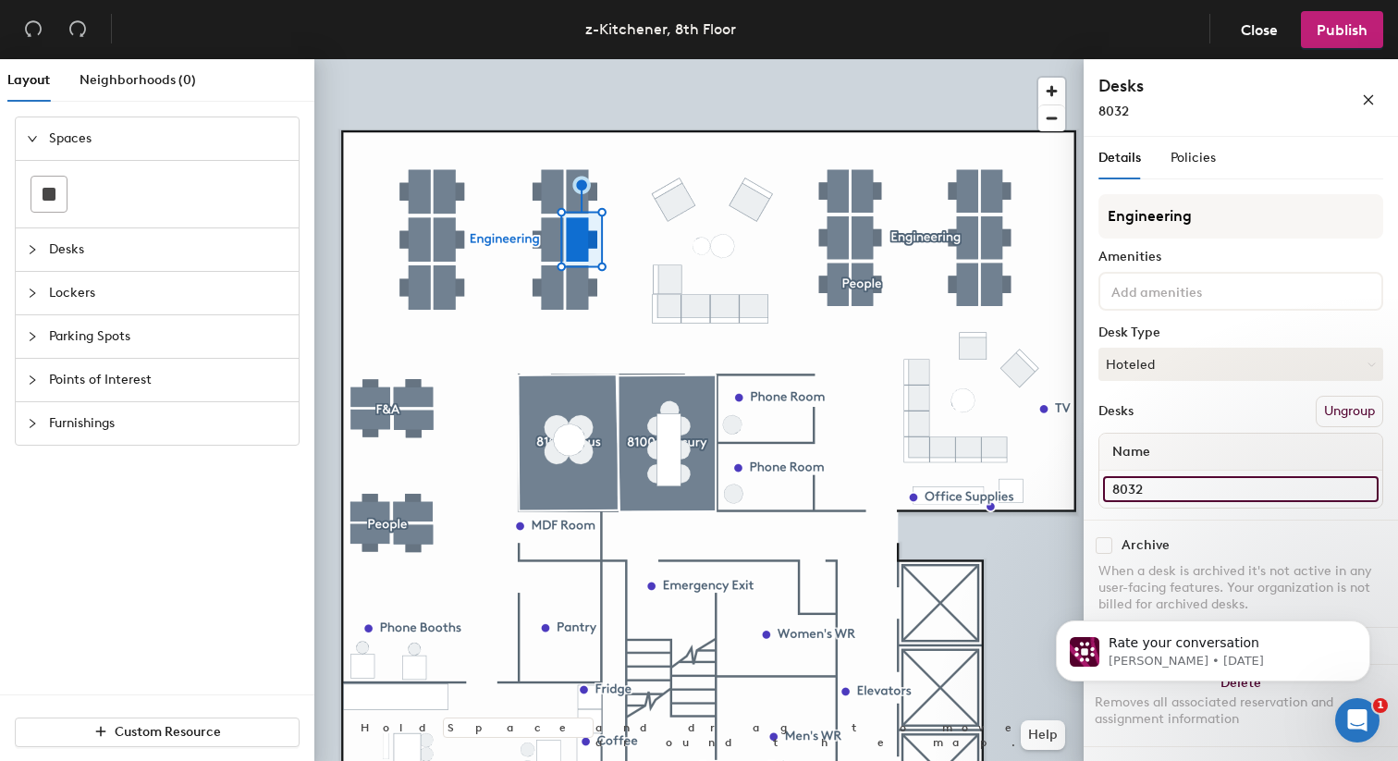
click at [1159, 496] on input "8032" at bounding box center [1240, 489] width 275 height 26
type input "8014"
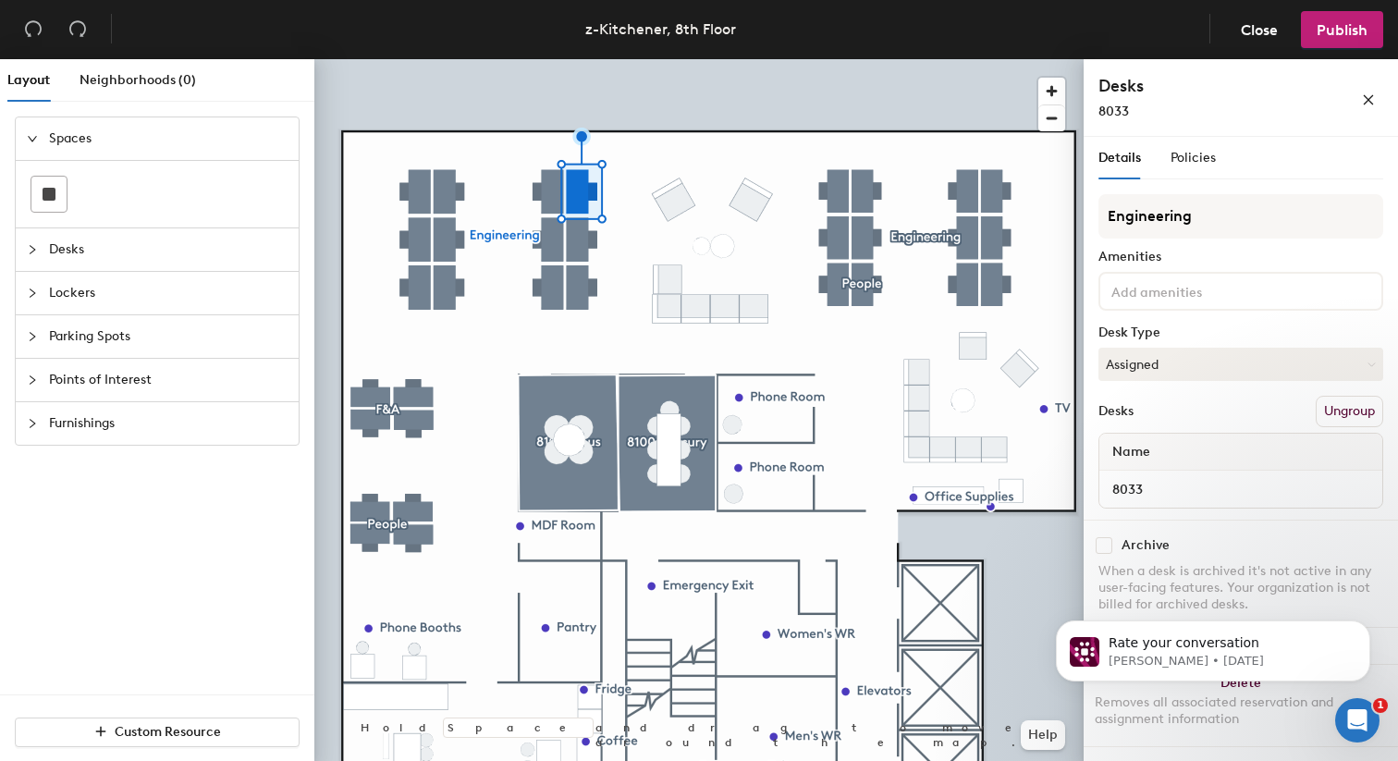
click at [1169, 502] on div "8033" at bounding box center [1240, 489] width 283 height 37
click at [1139, 485] on input "8033" at bounding box center [1240, 489] width 275 height 26
type input "8015"
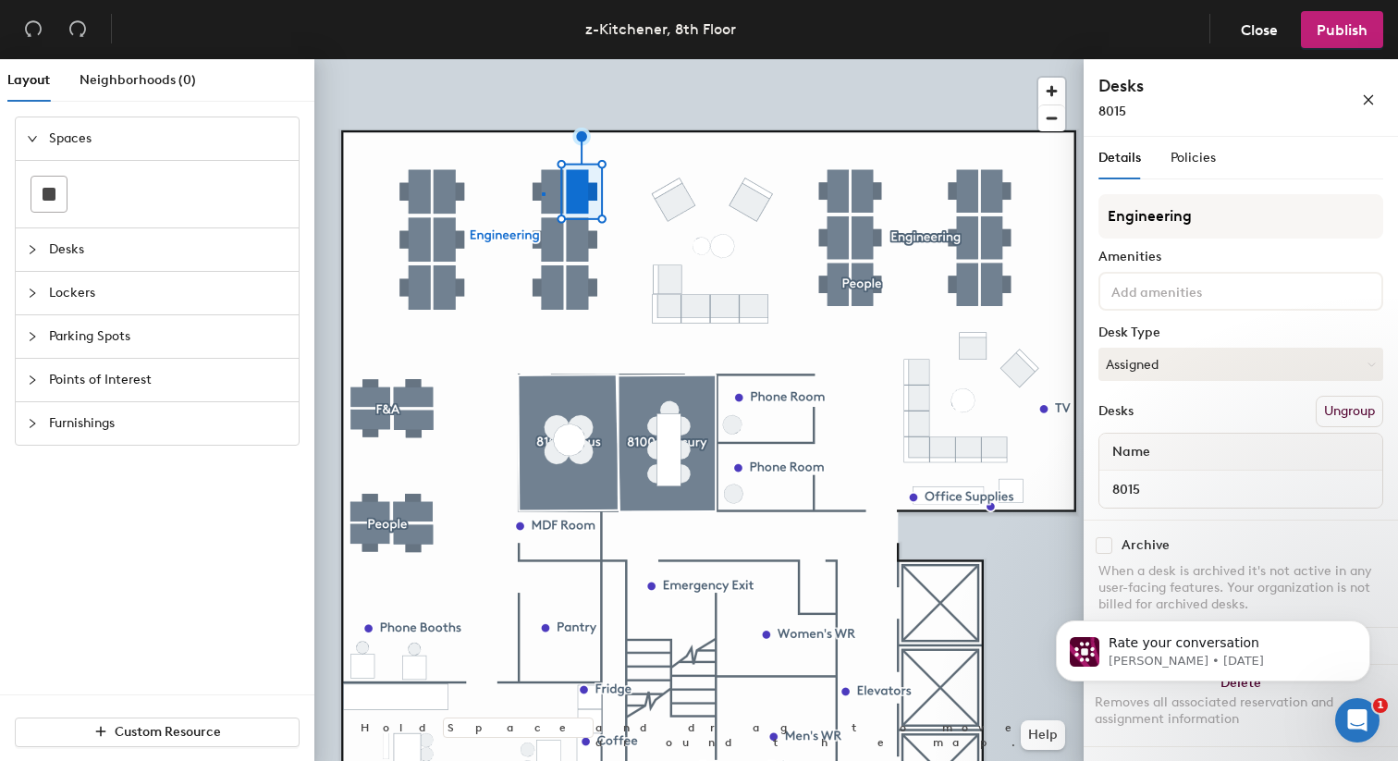
click at [542, 59] on div at bounding box center [698, 59] width 769 height 0
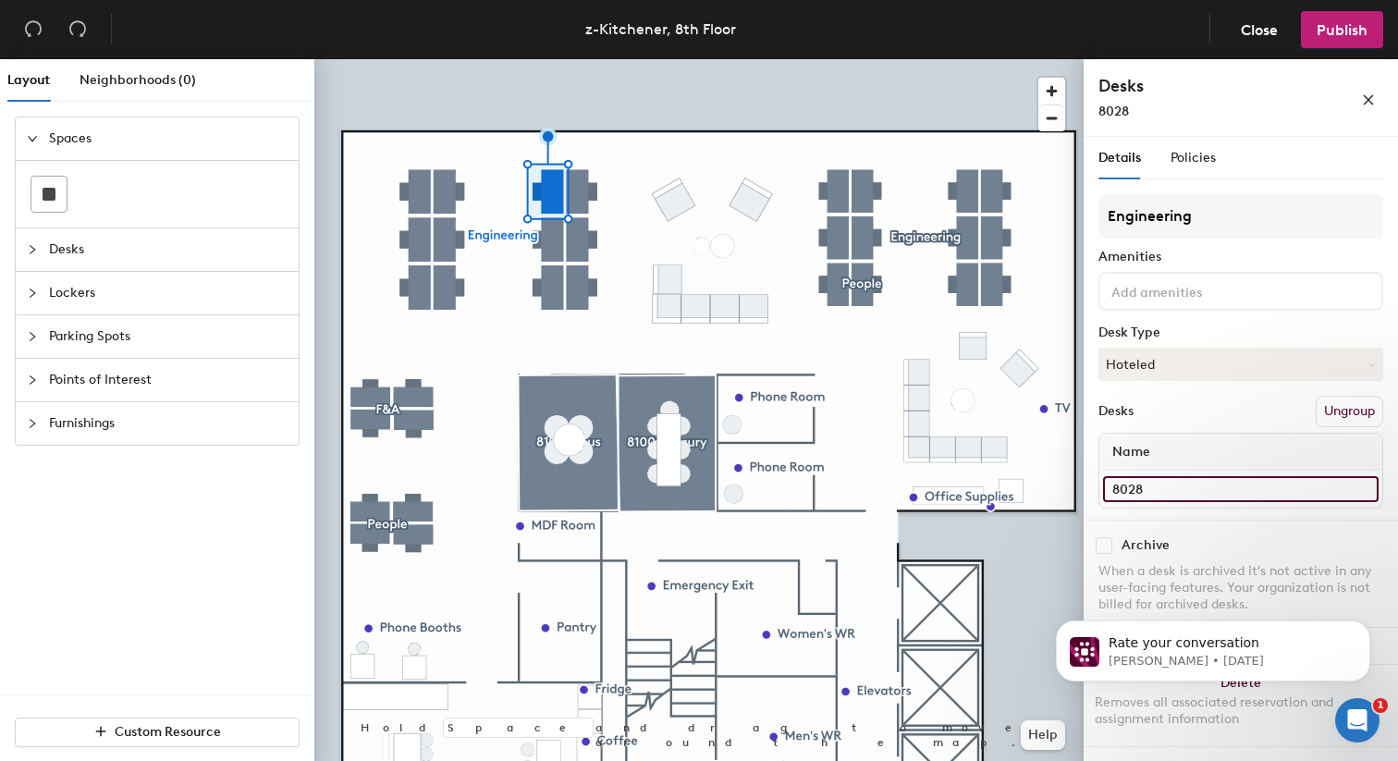
click at [1167, 496] on input "8028" at bounding box center [1240, 489] width 275 height 26
type input "8016"
click at [556, 59] on div at bounding box center [698, 59] width 769 height 0
click at [1182, 487] on input "8029" at bounding box center [1240, 489] width 275 height 26
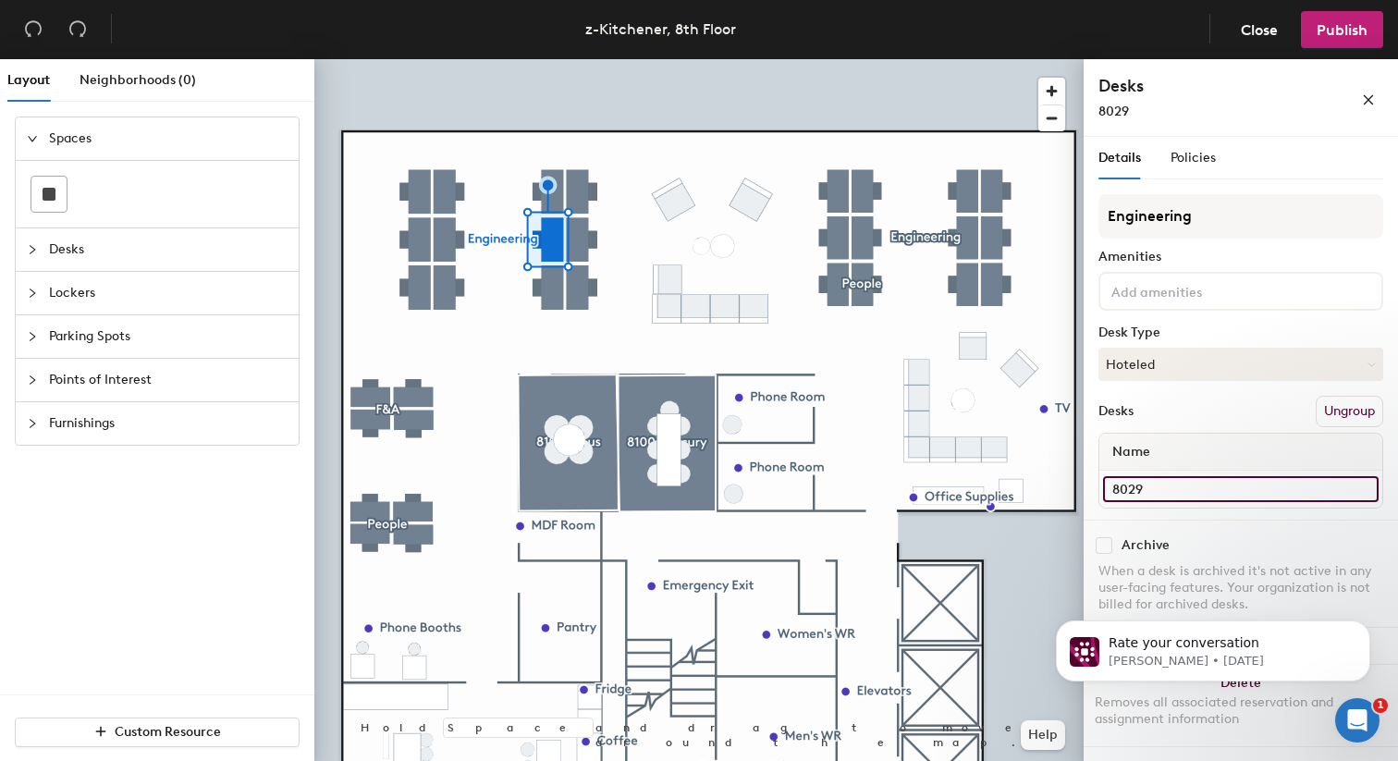
click at [1182, 487] on input "8029" at bounding box center [1240, 489] width 275 height 26
type input "8016"
click at [1182, 485] on input "8016" at bounding box center [1240, 489] width 275 height 26
type input "8017"
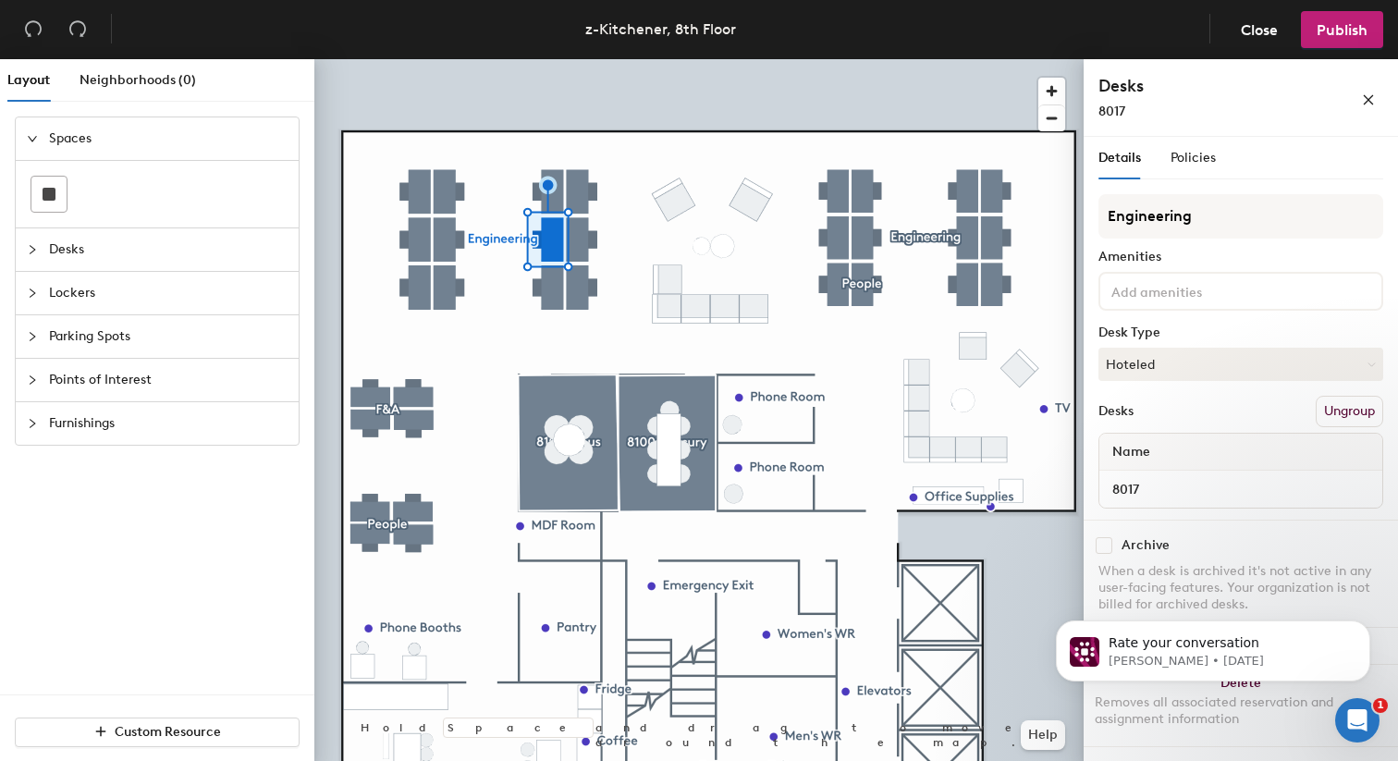
click at [553, 59] on div at bounding box center [698, 59] width 769 height 0
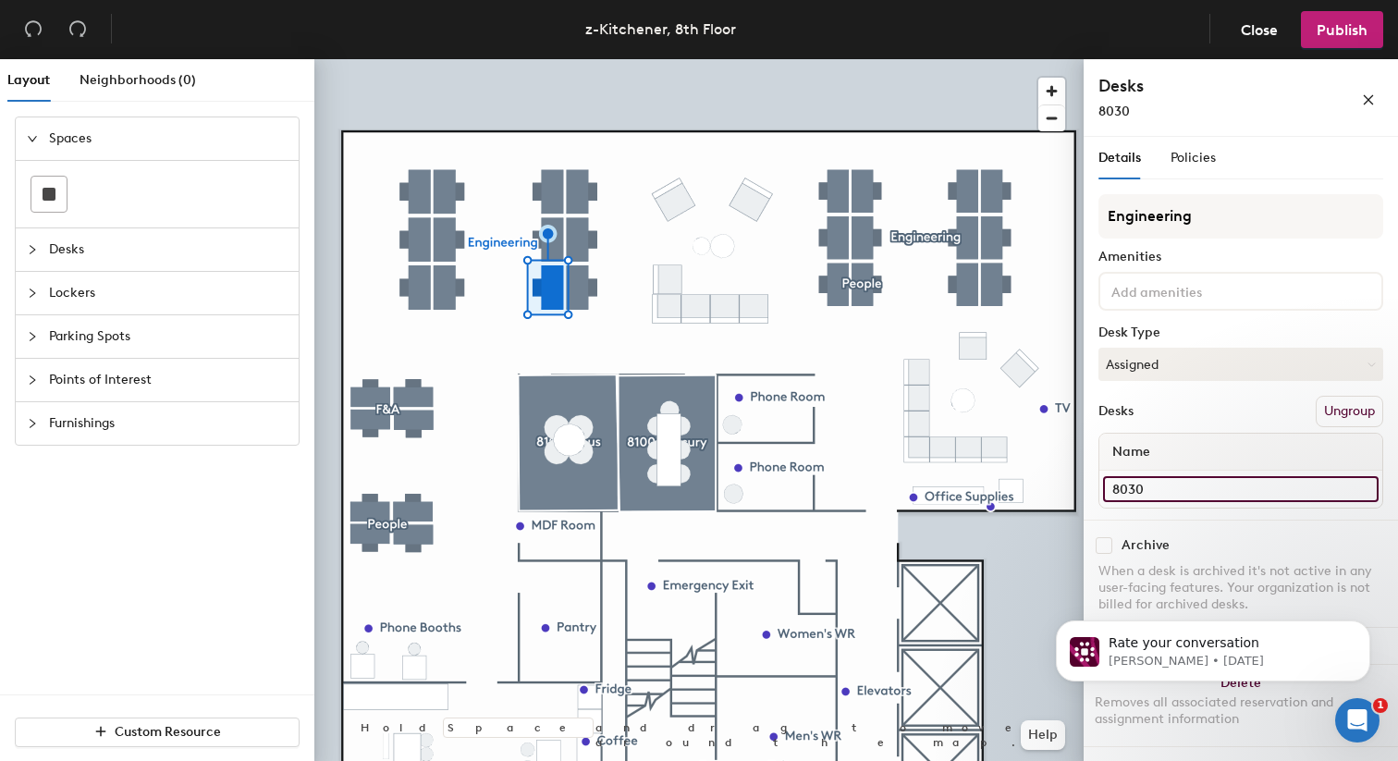
click at [1163, 476] on input "8030" at bounding box center [1240, 489] width 275 height 26
click at [1163, 483] on input "8030" at bounding box center [1240, 489] width 275 height 26
click at [1159, 483] on input "8030" at bounding box center [1240, 489] width 275 height 26
type input "8018"
click at [1189, 486] on input "8043" at bounding box center [1240, 489] width 275 height 26
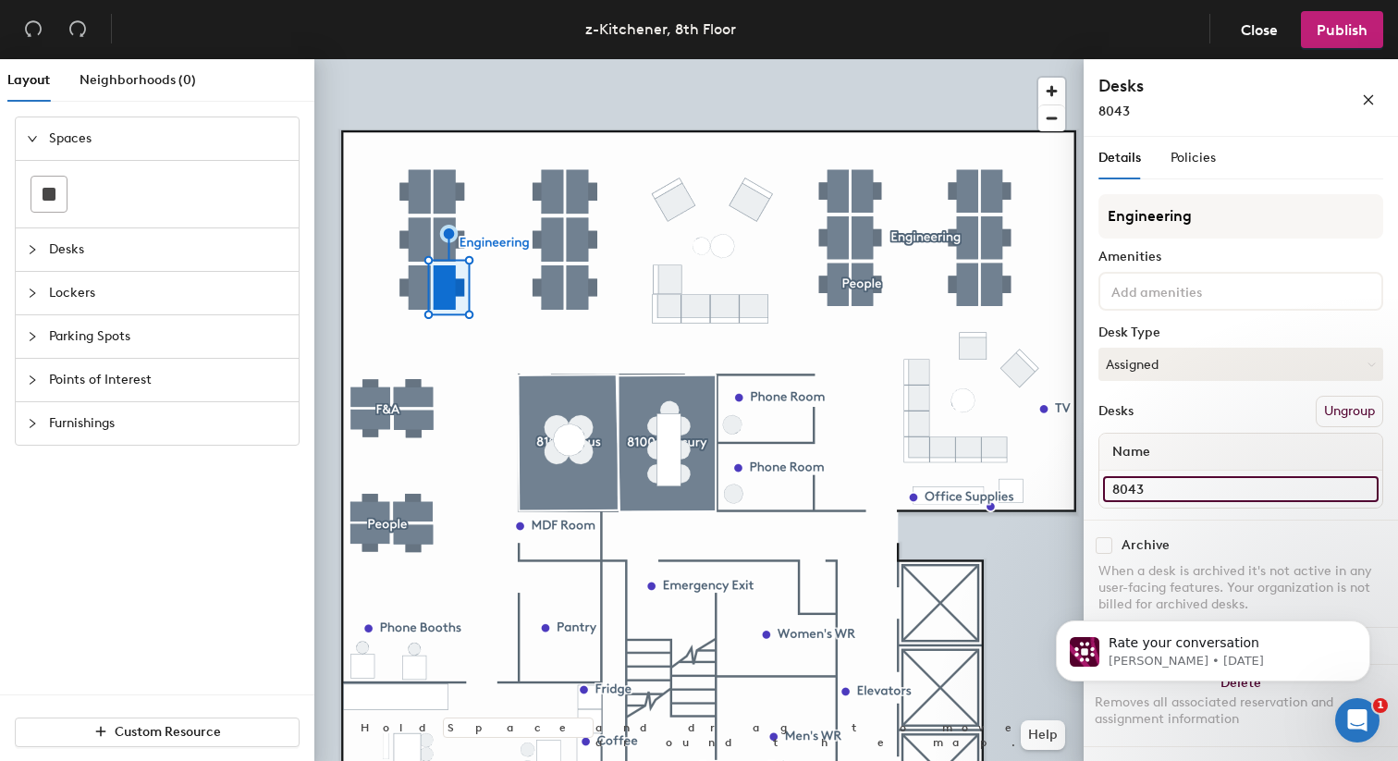
click at [1189, 485] on input "8043" at bounding box center [1240, 489] width 275 height 26
type input "8019"
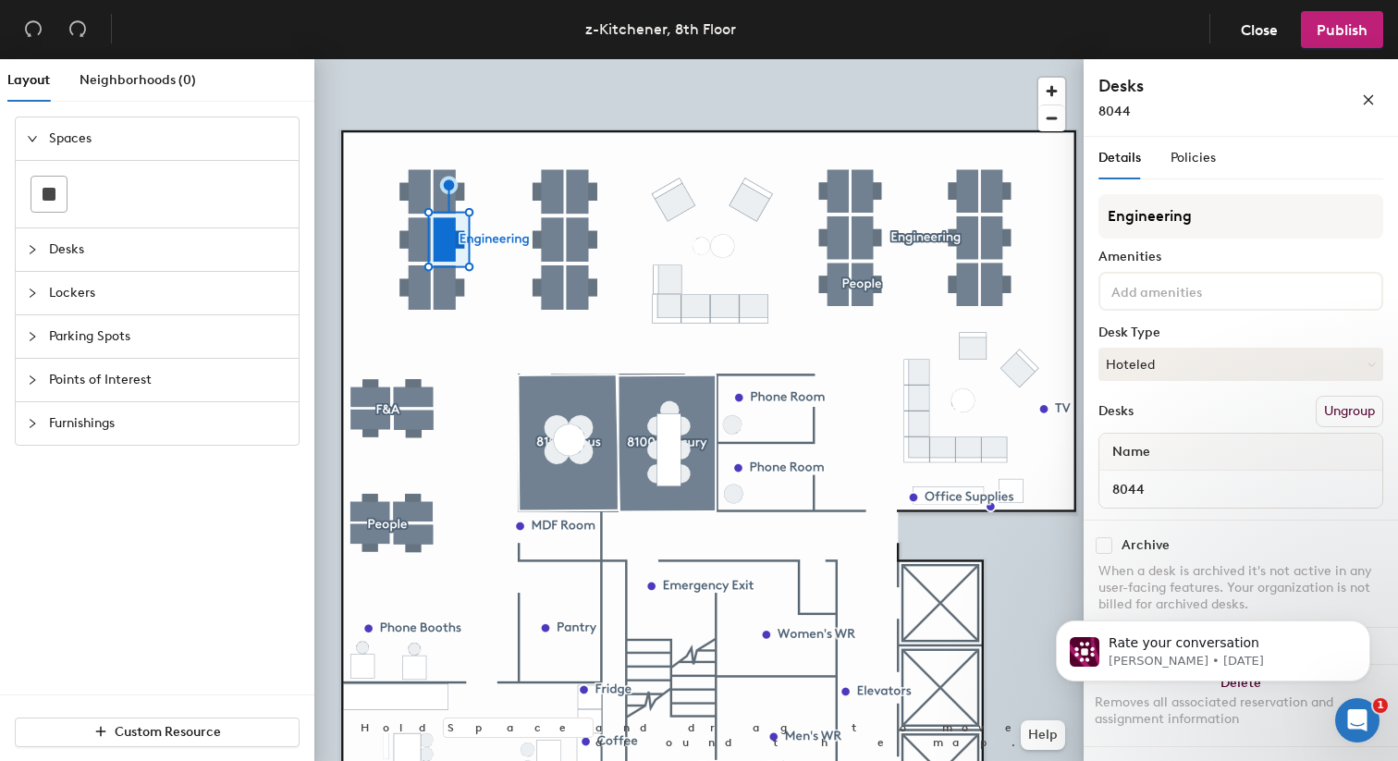
click at [1152, 471] on div "8044" at bounding box center [1240, 489] width 283 height 37
click at [1152, 483] on input "8044" at bounding box center [1240, 489] width 275 height 26
type input "8020"
click at [478, 59] on div at bounding box center [698, 59] width 769 height 0
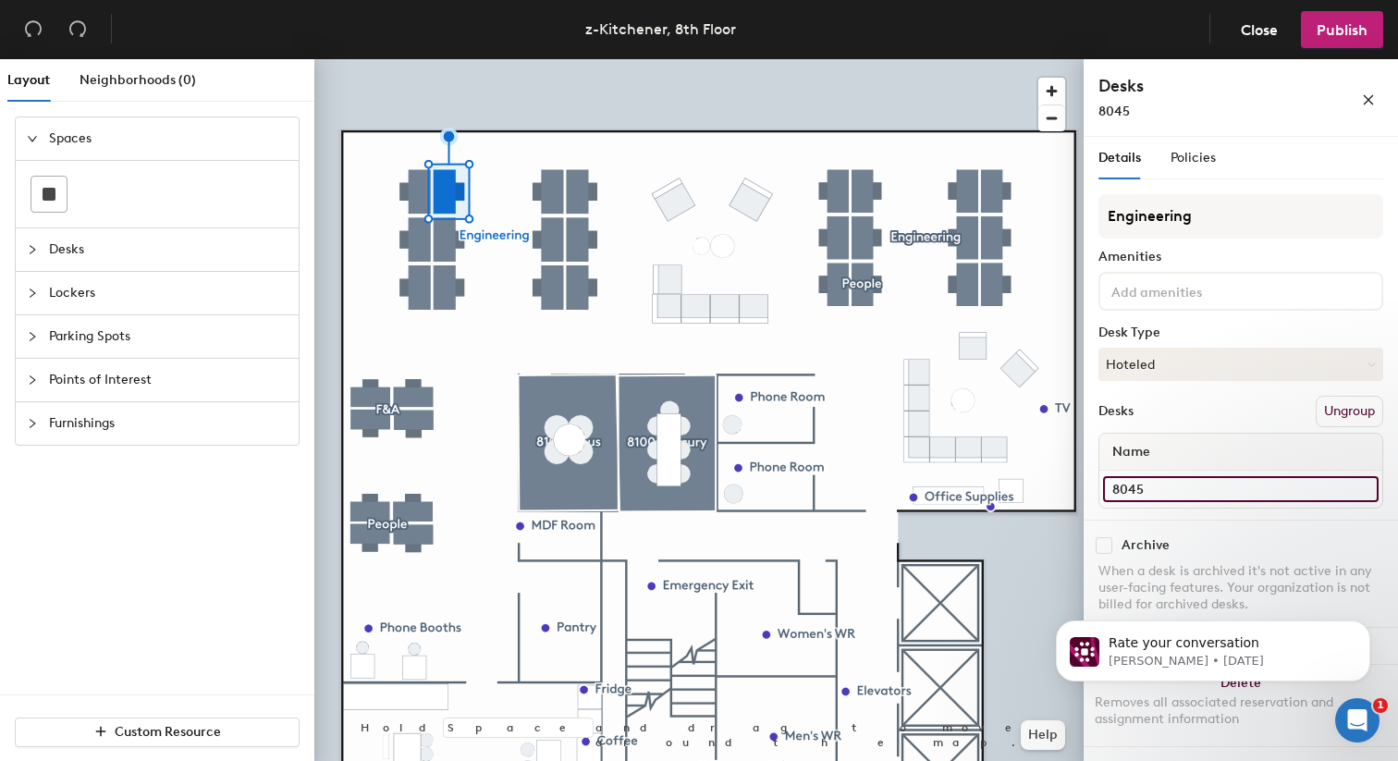
click at [1205, 487] on input "8045" at bounding box center [1240, 489] width 275 height 26
click at [1202, 486] on input "8045" at bounding box center [1240, 489] width 275 height 26
type input "8021"
click at [1171, 489] on input "8040" at bounding box center [1240, 489] width 275 height 26
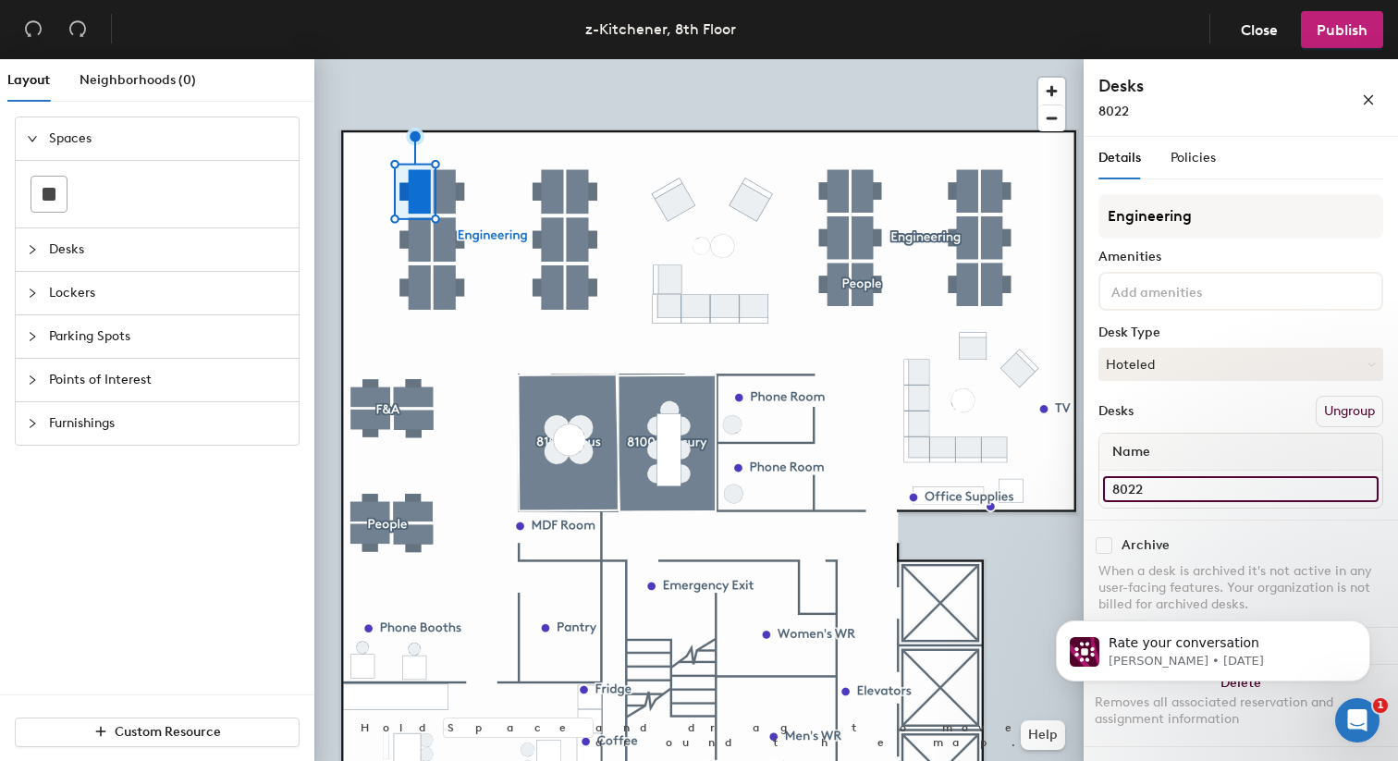
type input "8022"
click at [413, 59] on div at bounding box center [698, 59] width 769 height 0
click at [1233, 501] on input "8041" at bounding box center [1240, 489] width 275 height 26
click at [1191, 495] on input "8041" at bounding box center [1240, 489] width 275 height 26
type input "8023"
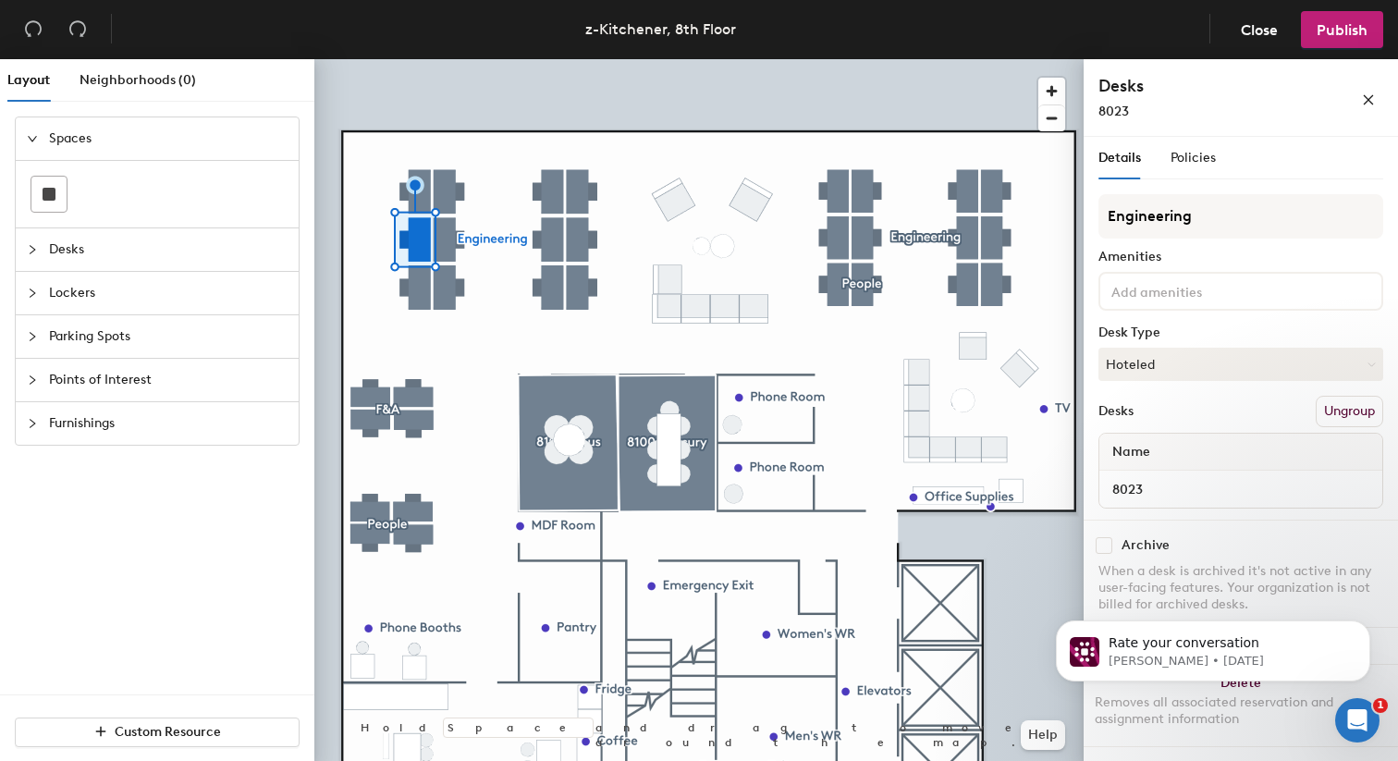
click at [422, 59] on div at bounding box center [698, 59] width 769 height 0
click at [1174, 473] on div "8042" at bounding box center [1240, 489] width 283 height 37
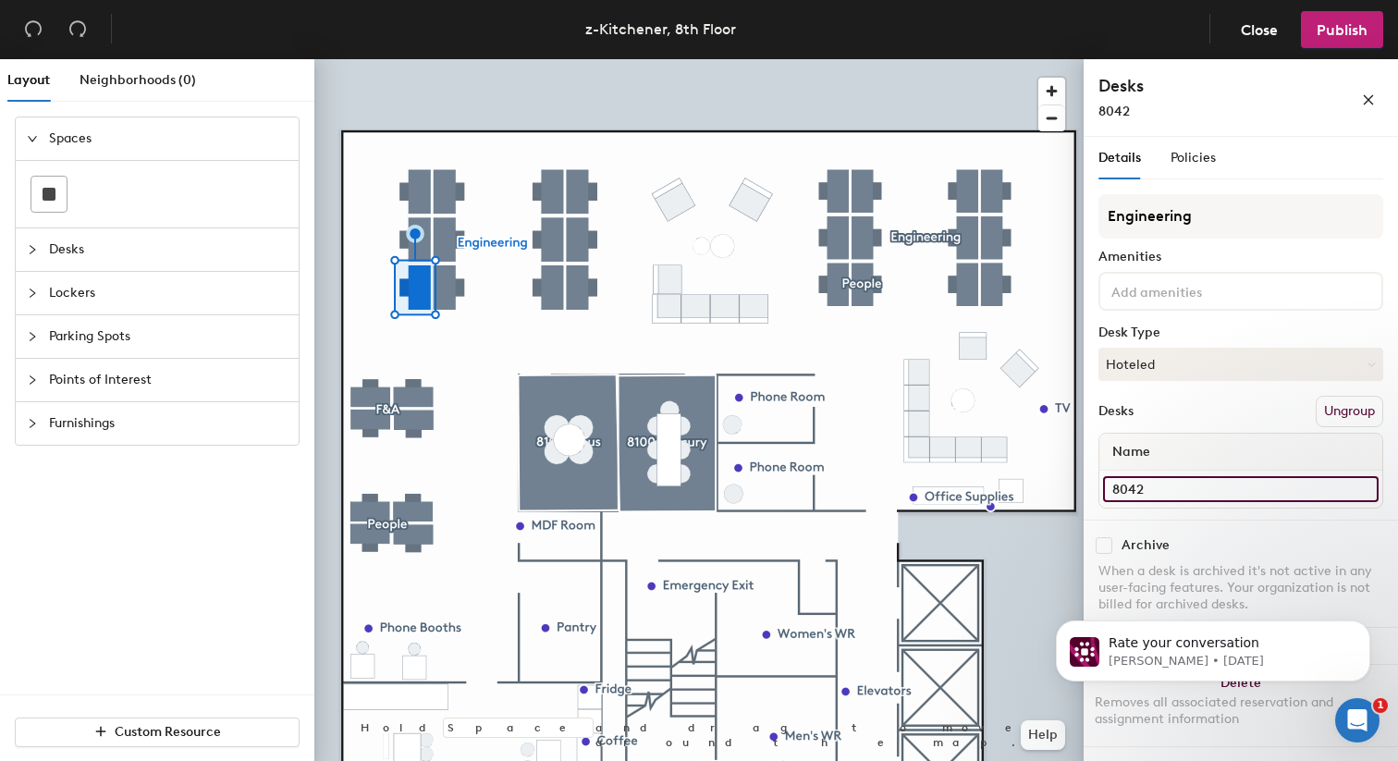
click at [1160, 483] on input "8042" at bounding box center [1240, 489] width 275 height 26
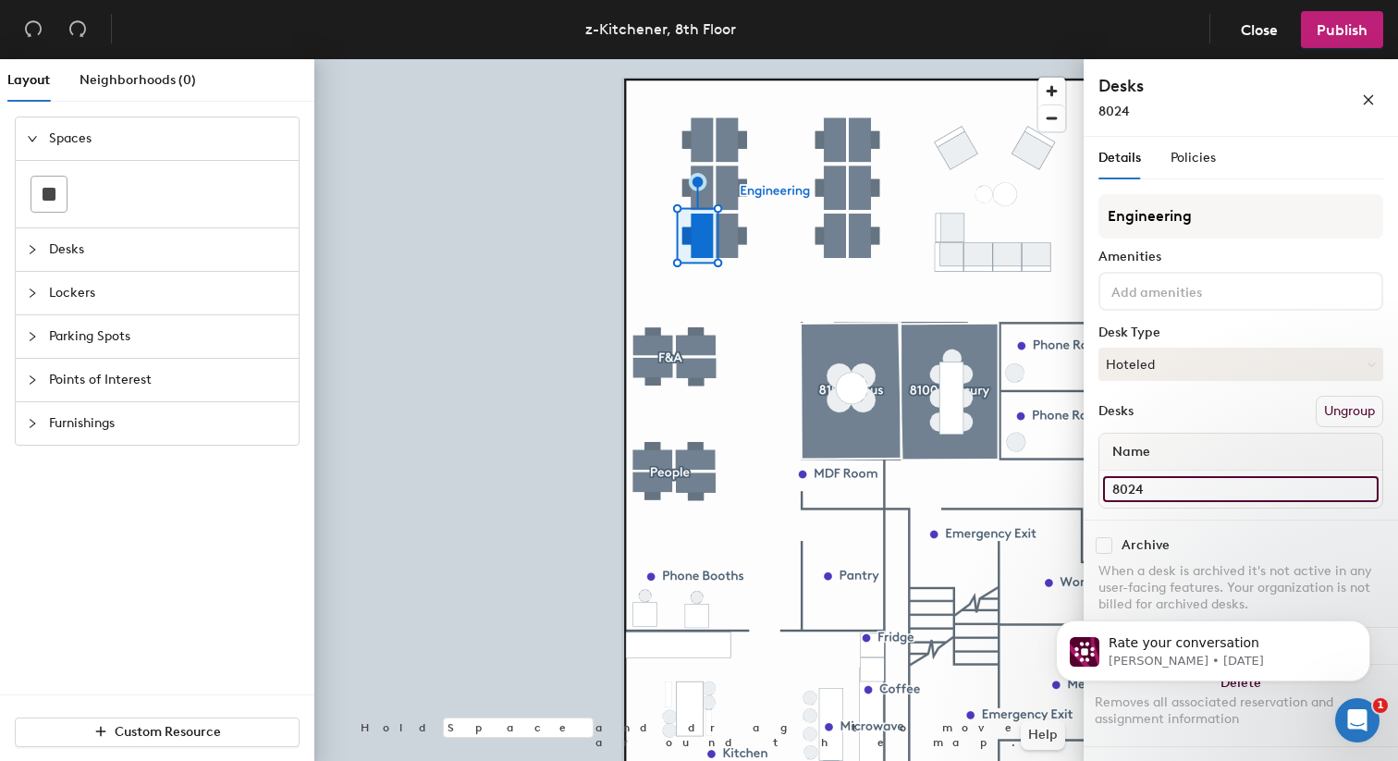
type input "8024"
click at [1188, 480] on input "8024" at bounding box center [1240, 489] width 275 height 26
click at [1169, 483] on input "8024" at bounding box center [1240, 489] width 275 height 26
click at [1153, 489] on input "8024" at bounding box center [1240, 489] width 275 height 26
type input "8025"
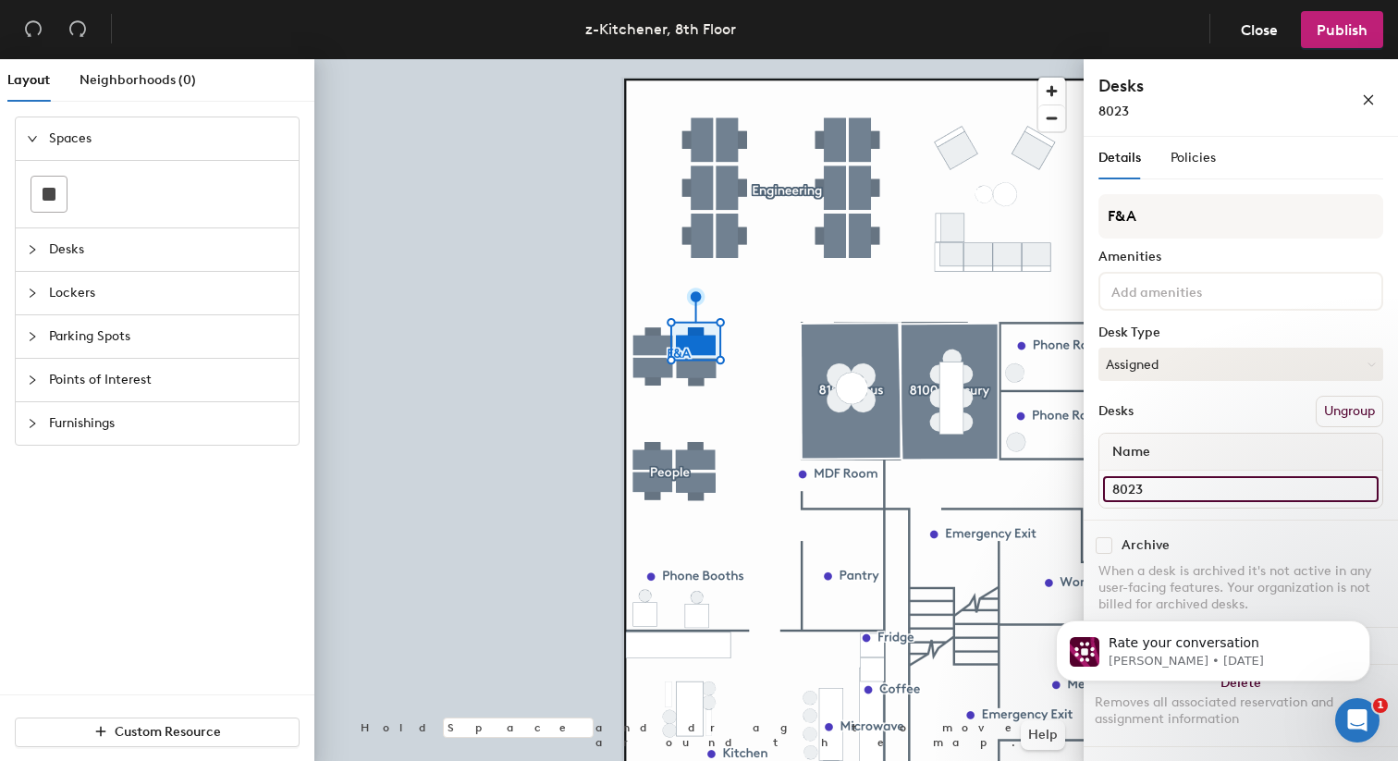
click at [1159, 488] on input "8023" at bounding box center [1240, 489] width 275 height 26
click at [1153, 489] on input "8023" at bounding box center [1240, 489] width 275 height 26
type input "8026"
click at [1165, 485] on input "Desk 2" at bounding box center [1240, 489] width 275 height 26
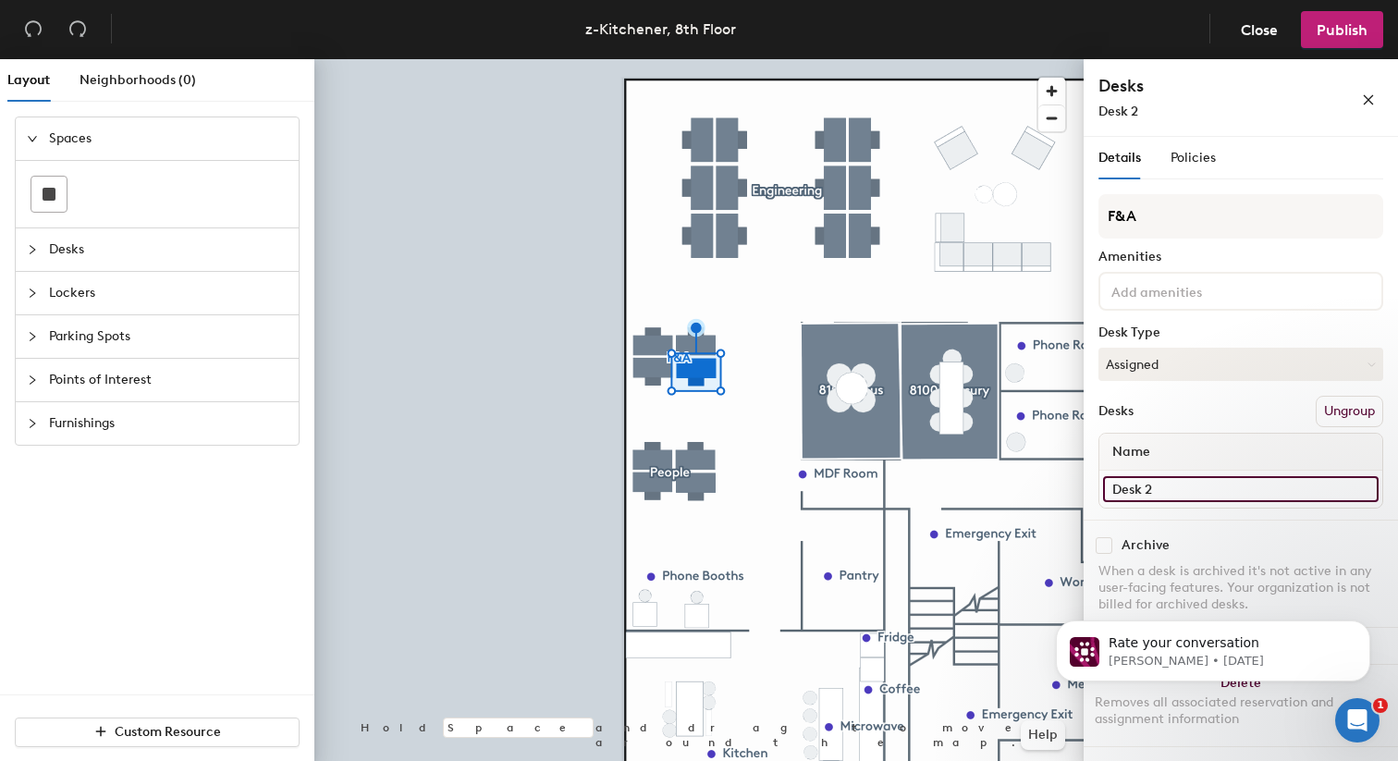
click at [1165, 485] on input "Desk 2" at bounding box center [1240, 489] width 275 height 26
type input "8028"
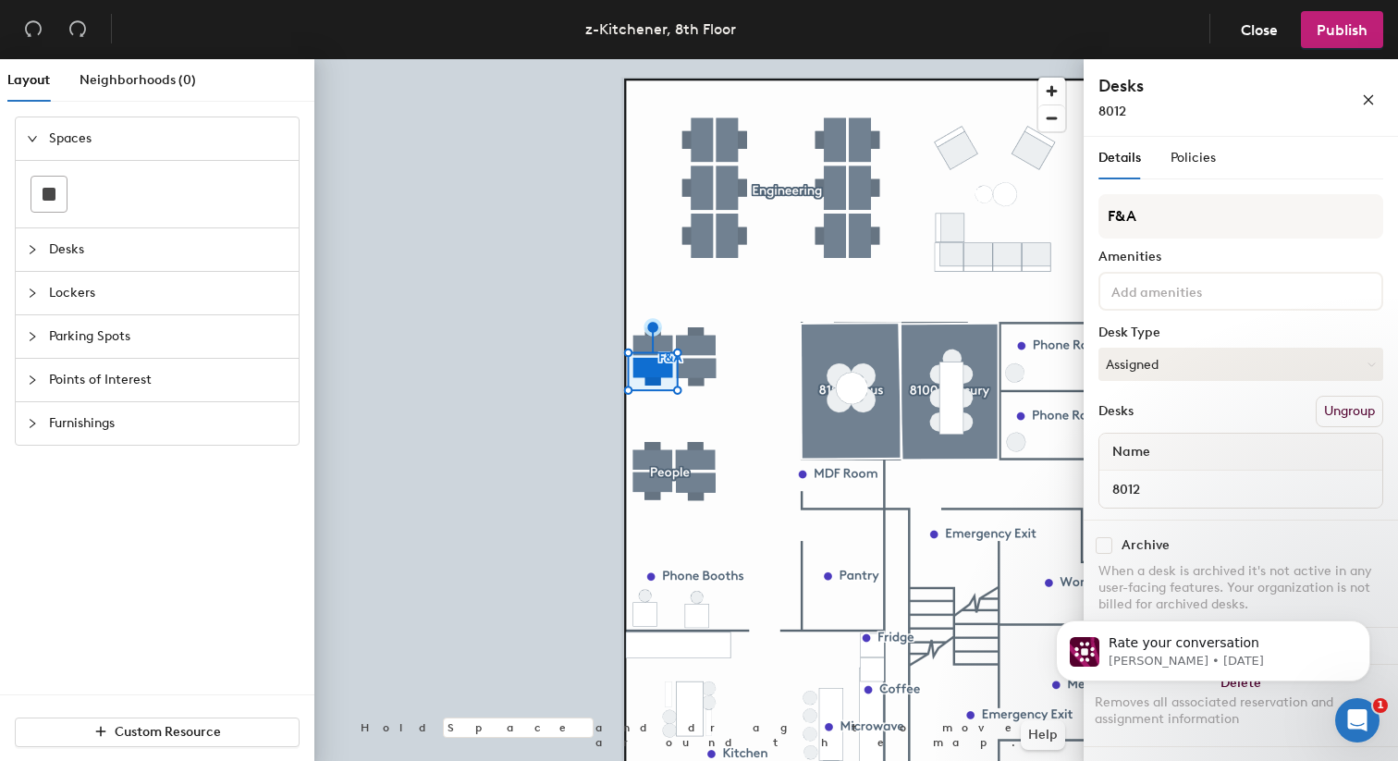
click at [1187, 502] on div "8012" at bounding box center [1240, 489] width 283 height 37
click at [1172, 494] on input "8012" at bounding box center [1240, 489] width 275 height 26
click at [1143, 489] on input "8012" at bounding box center [1240, 489] width 275 height 26
type input "8027"
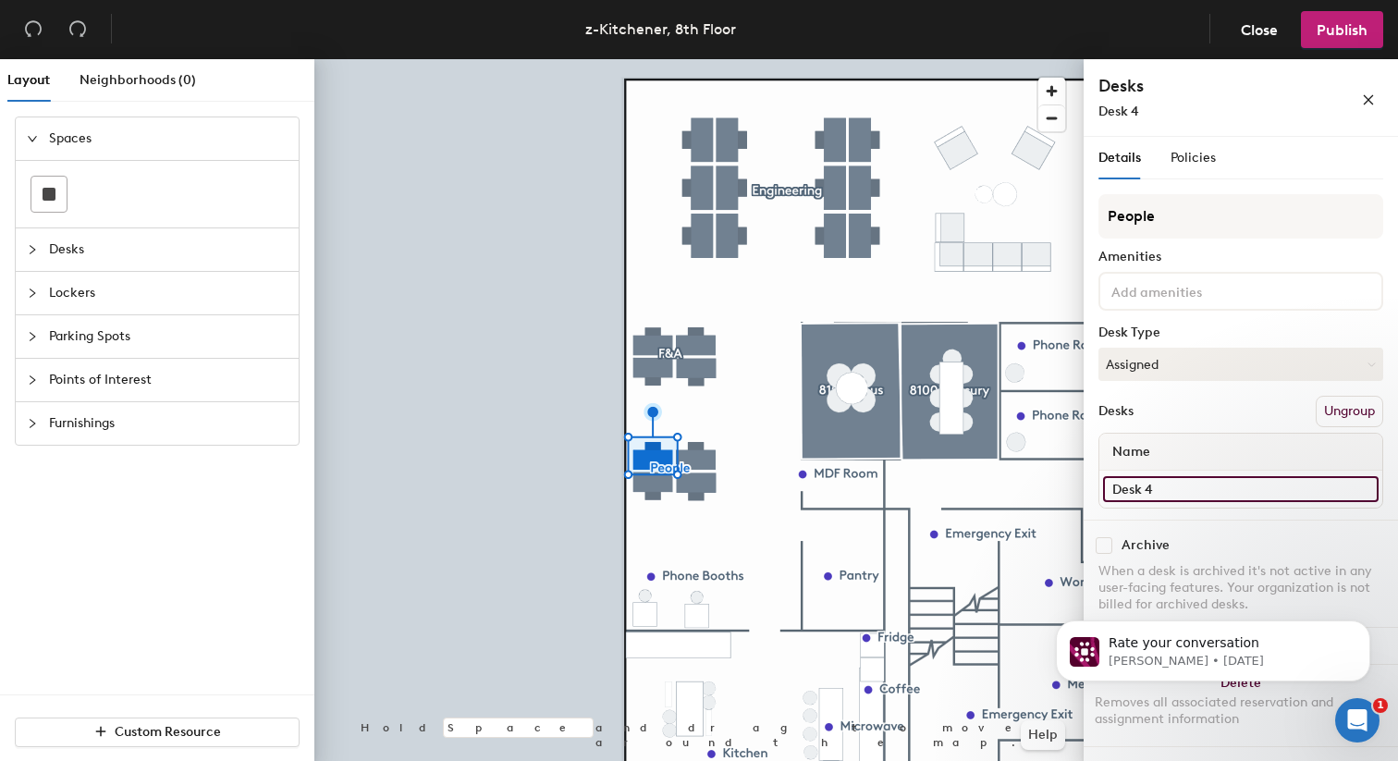
click at [1192, 492] on input "Desk 4" at bounding box center [1240, 489] width 275 height 26
type input "8029"
click at [1170, 483] on input "Desk 5" at bounding box center [1240, 489] width 275 height 26
type input "8030"
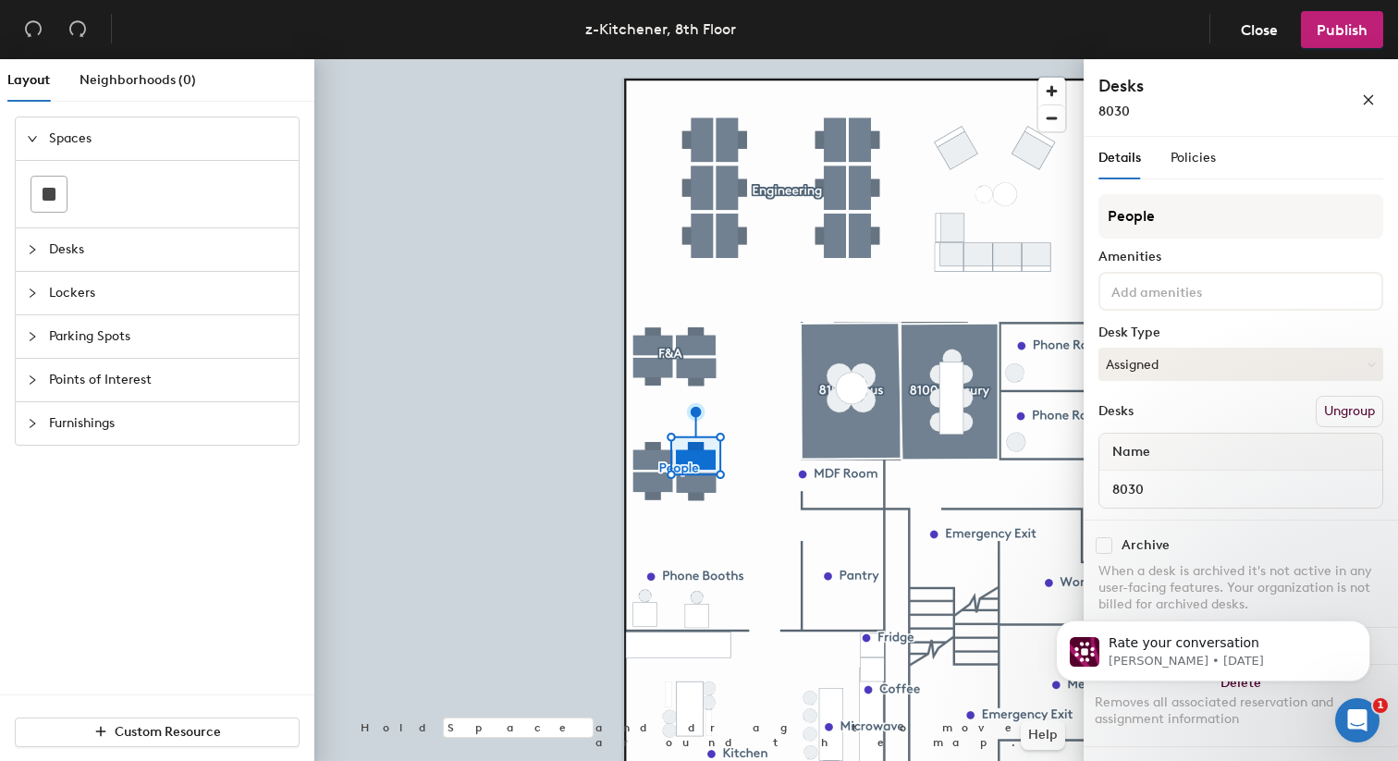
click at [649, 59] on div at bounding box center [698, 59] width 769 height 0
click at [1157, 506] on div "Desk 7" at bounding box center [1240, 489] width 283 height 37
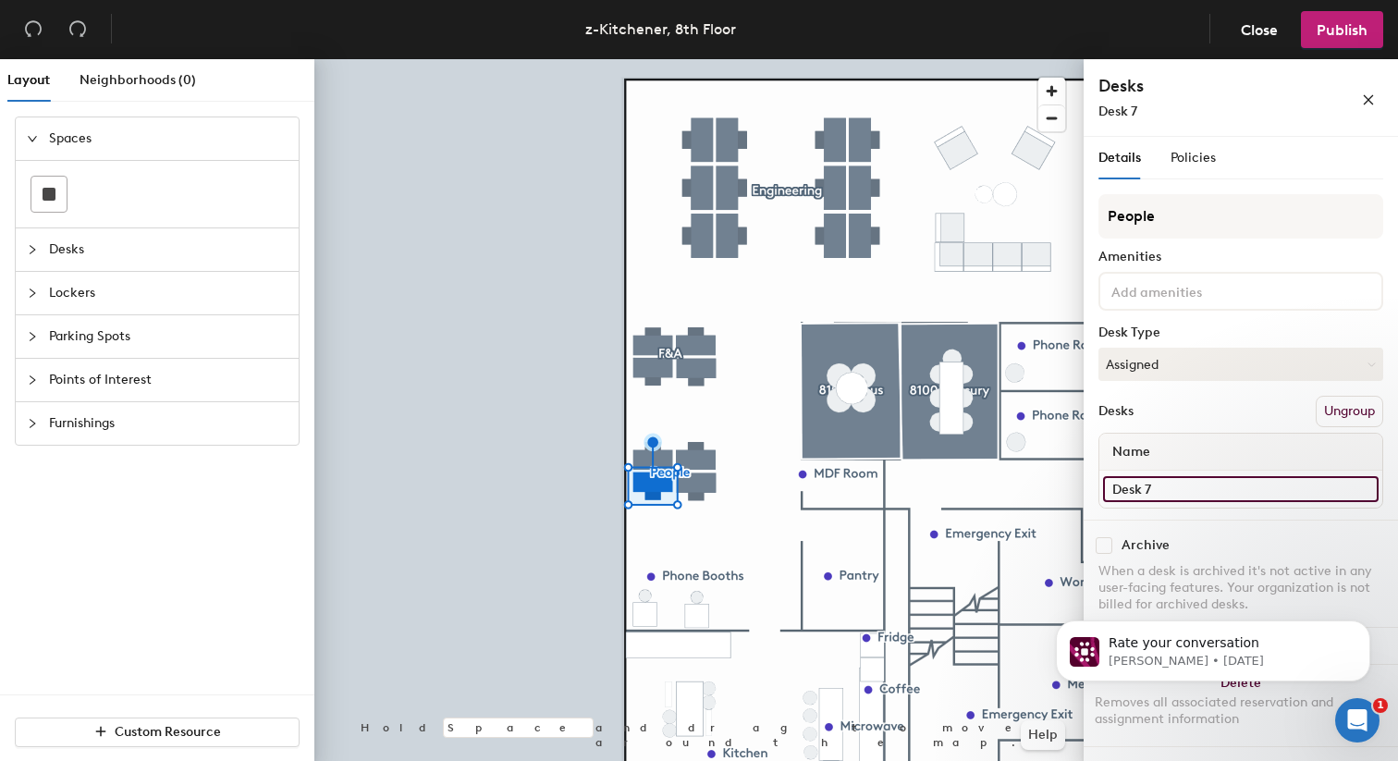
click at [1146, 489] on input "Desk 7" at bounding box center [1240, 489] width 275 height 26
type input "8031"
click at [697, 59] on div at bounding box center [698, 59] width 769 height 0
click at [1218, 495] on input "Desk 6" at bounding box center [1240, 489] width 275 height 26
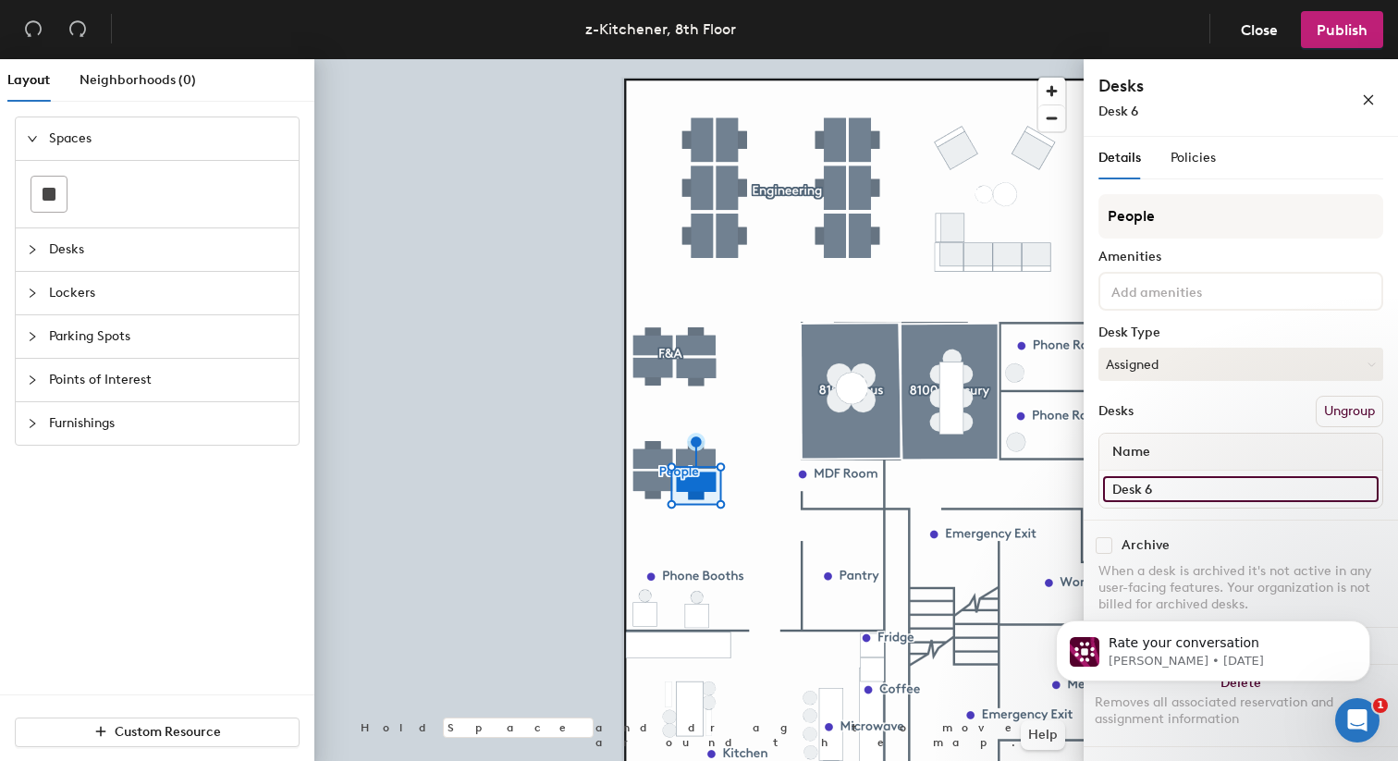
click at [1218, 495] on input "Desk 6" at bounding box center [1240, 489] width 275 height 26
type input "8032"
click at [1340, 29] on span "Publish" at bounding box center [1341, 30] width 51 height 18
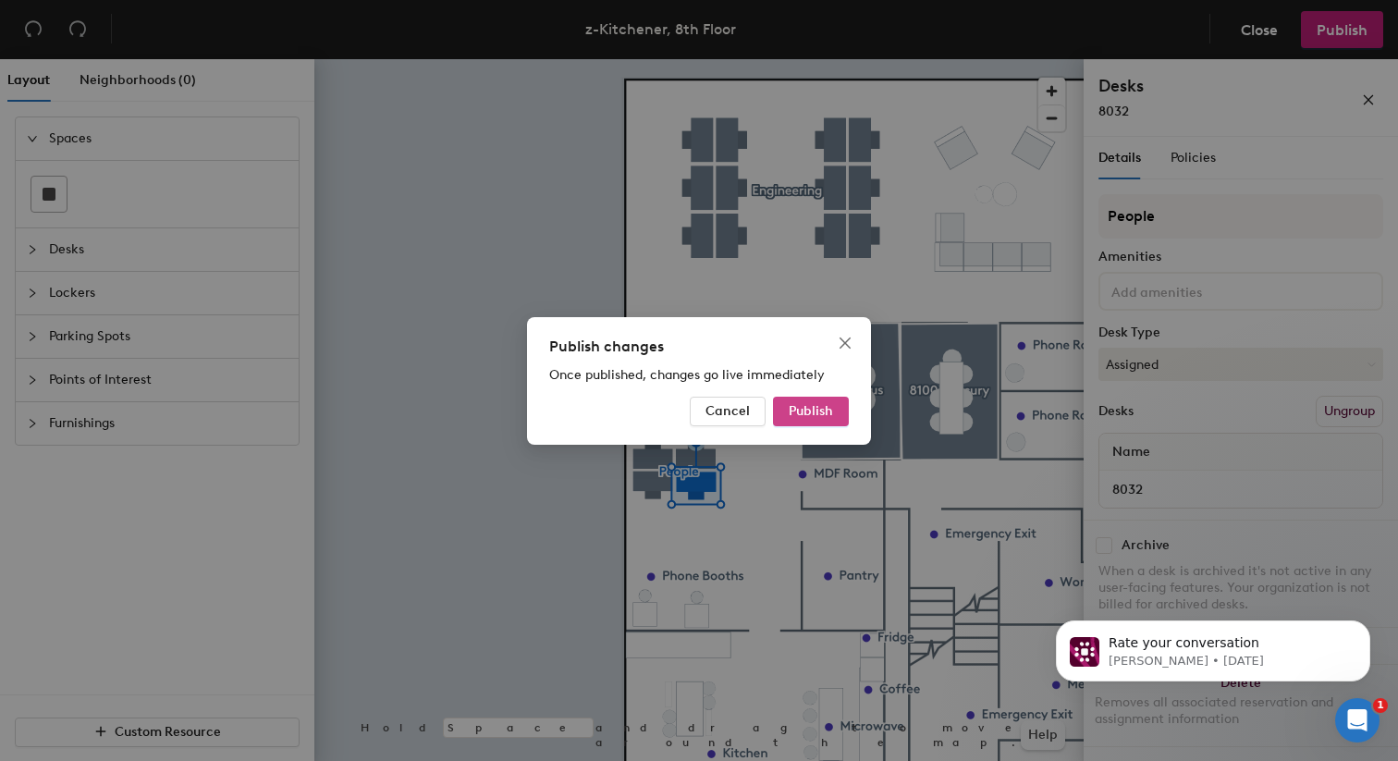
click at [824, 417] on span "Publish" at bounding box center [811, 411] width 44 height 16
